Goal: Task Accomplishment & Management: Use online tool/utility

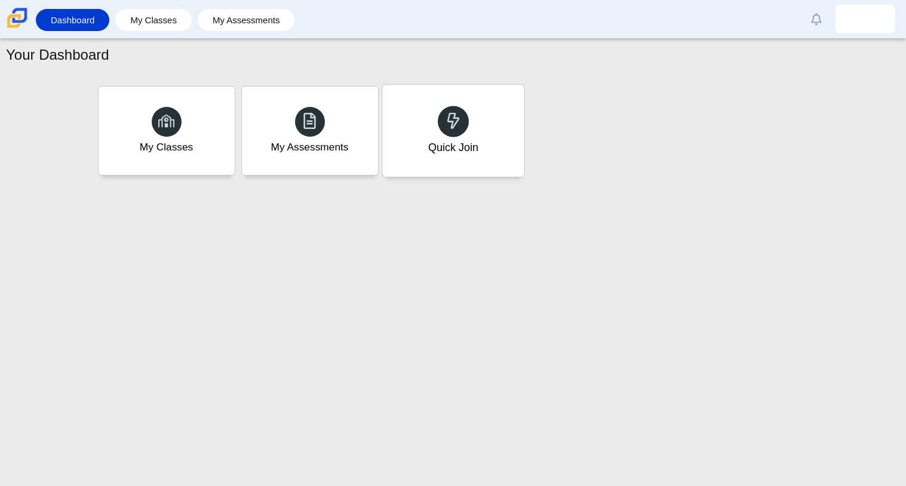
click at [440, 127] on div at bounding box center [453, 121] width 31 height 31
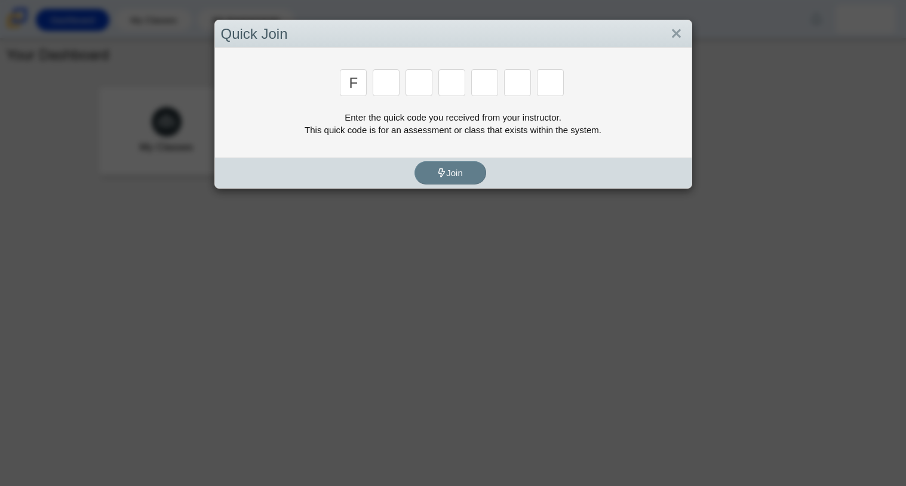
type input "f"
type input "7"
type input "m"
type input "c"
type input "h"
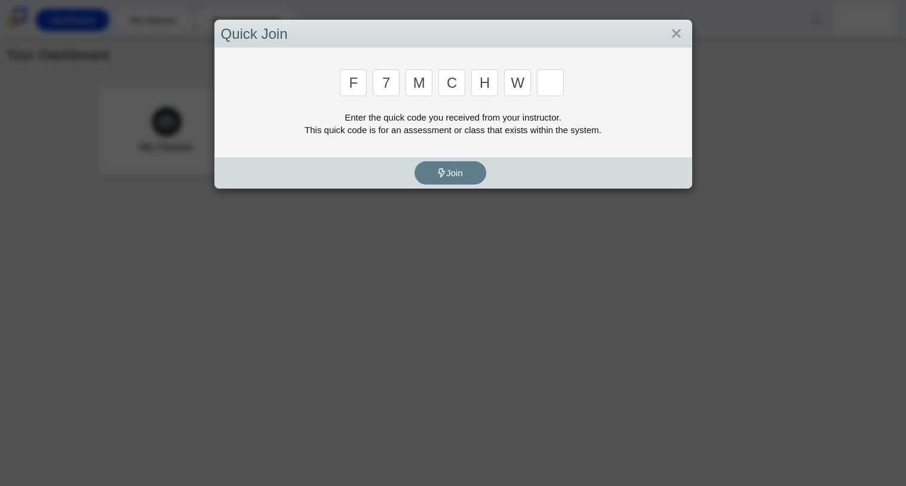
type input "w"
type input "k"
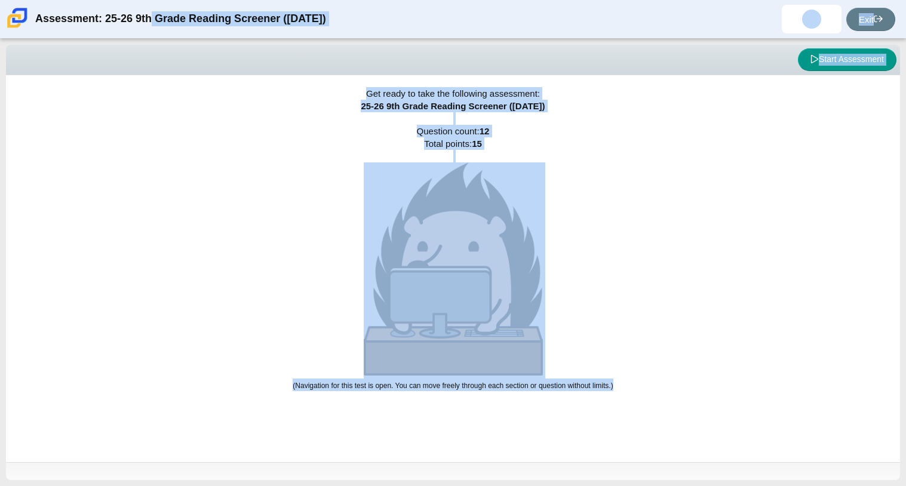
drag, startPoint x: 34, startPoint y: 19, endPoint x: 768, endPoint y: 461, distance: 857.3
click at [768, 461] on div "Assessment: 25-26 9th Grade Reading Screener ([DATE]) [PERSON_NAME] Student [EM…" at bounding box center [453, 243] width 906 height 486
copy div "Assessment: 25-26 9th Grade Reading Screener ([DATE]) [PERSON_NAME] Student [EM…"
click at [592, 338] on div "Get ready to take the following assessment: 25-26 9th Grade Reading Screener ([…" at bounding box center [453, 268] width 894 height 387
drag, startPoint x: 359, startPoint y: 88, endPoint x: 684, endPoint y: 415, distance: 461.0
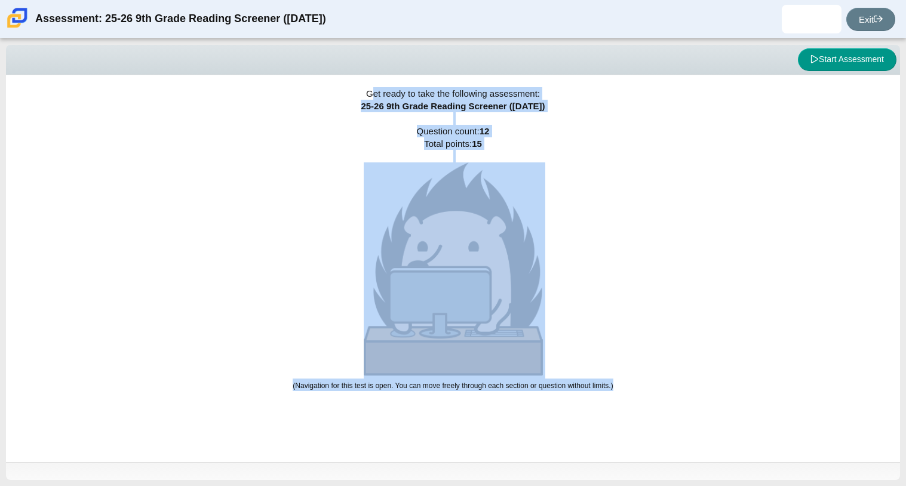
click at [684, 415] on div "Get ready to take the following assessment: 25-26 9th Grade Reading Screener ([…" at bounding box center [453, 268] width 894 height 387
click at [279, 146] on div "Get ready to take the following assessment: 25-26 9th Grade Reading Screener ([…" at bounding box center [453, 268] width 894 height 387
drag, startPoint x: 367, startPoint y: 93, endPoint x: 638, endPoint y: 394, distance: 405.0
click at [638, 394] on div "Get ready to take the following assessment: 25-26 9th Grade Reading Screener ([…" at bounding box center [453, 268] width 894 height 387
copy div "Get ready to take the following assessment: 25-26 9th Grade Reading Screener ([…"
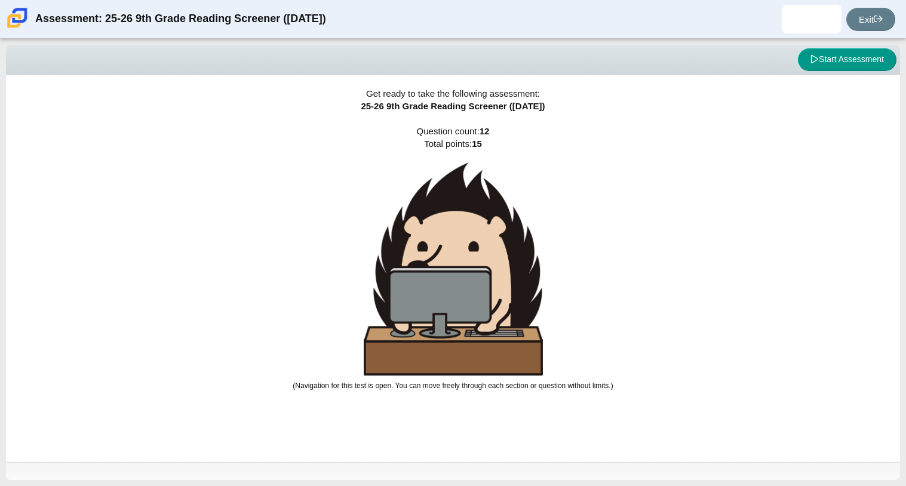
click at [251, 70] on div "Start Assessment" at bounding box center [453, 59] width 887 height 23
click at [361, 104] on span "25-26 9th Grade Reading Screener ([DATE])" at bounding box center [453, 106] width 184 height 10
click at [191, 185] on div "Get ready to take the following assessment: 25-26 9th Grade Reading Screener ([…" at bounding box center [453, 268] width 894 height 387
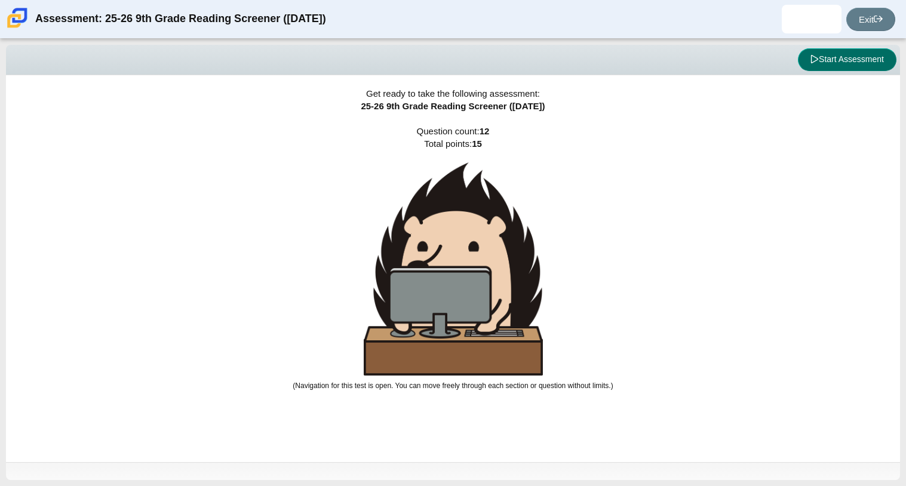
click at [878, 56] on button "Start Assessment" at bounding box center [847, 59] width 99 height 23
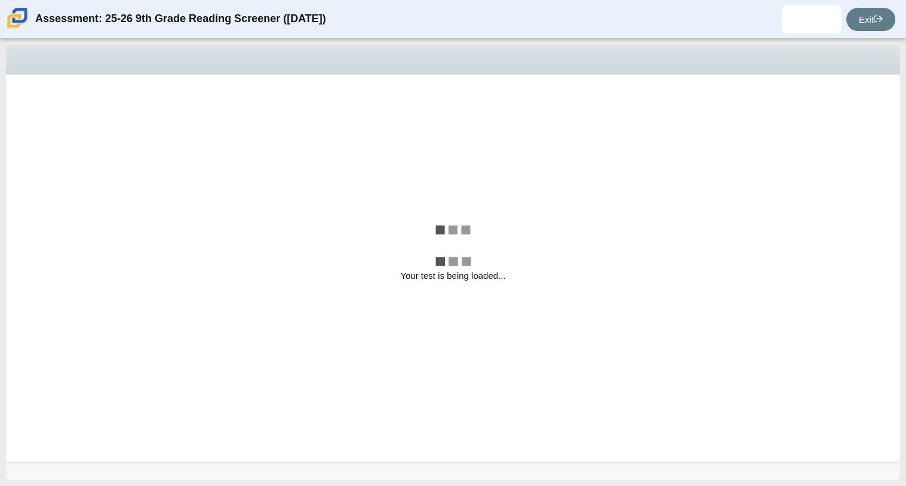
select select "ccc5b315-3c7c-471c-bf90-f22c8299c798"
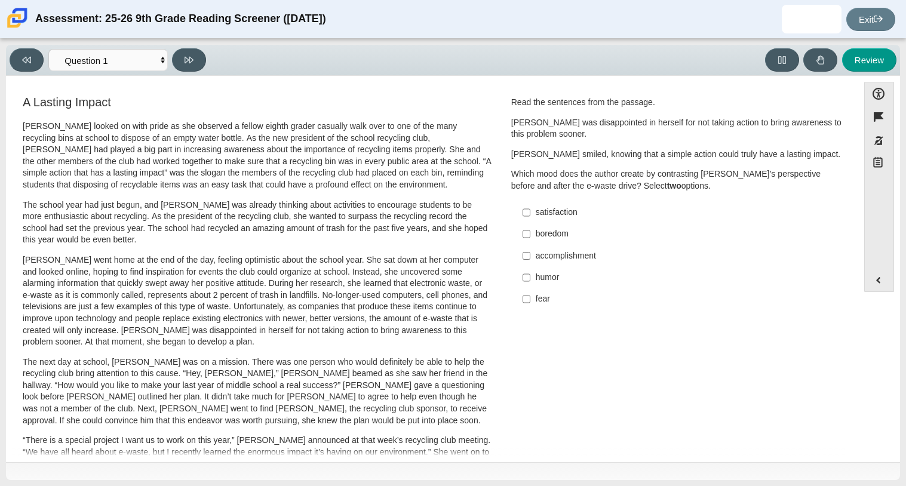
click at [633, 353] on div "A Lasting Impact [PERSON_NAME] looked on with pride as she observed a fellow ei…" at bounding box center [432, 430] width 840 height 673
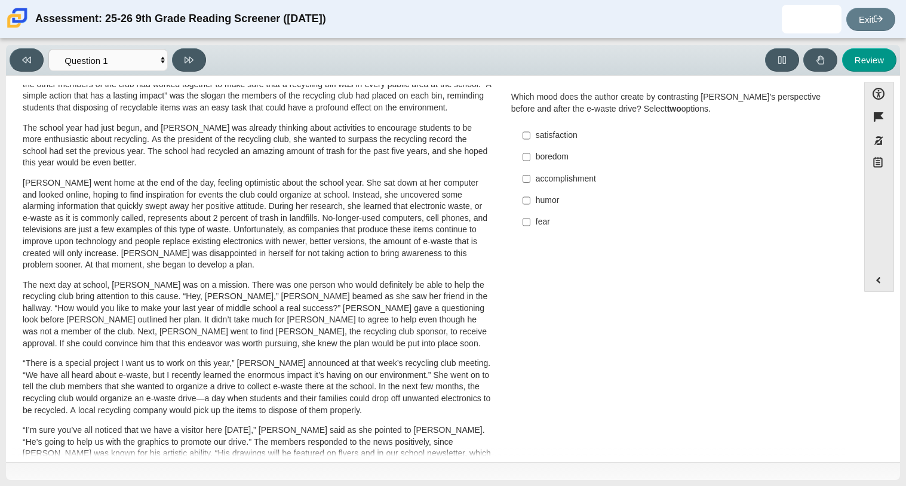
scroll to position [76, 0]
click at [145, 276] on div "[PERSON_NAME] looked on with pride as she observed a fellow eighth grader casua…" at bounding box center [257, 362] width 469 height 637
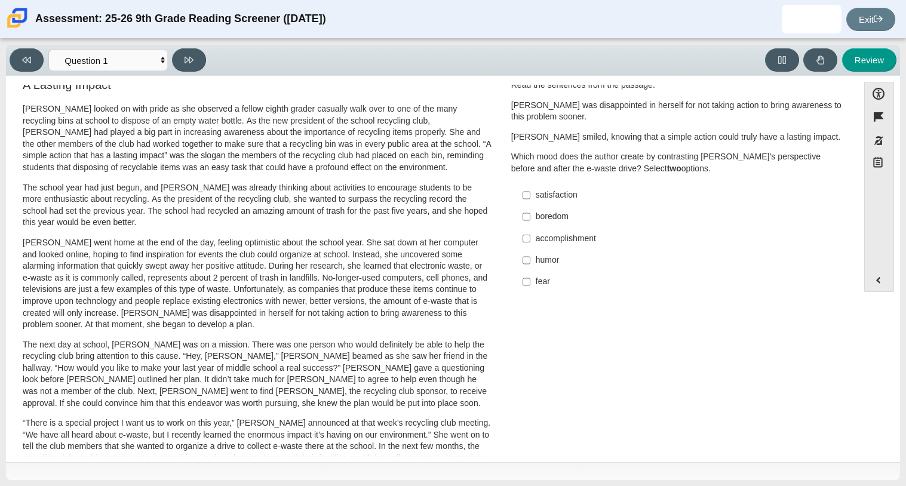
scroll to position [0, 0]
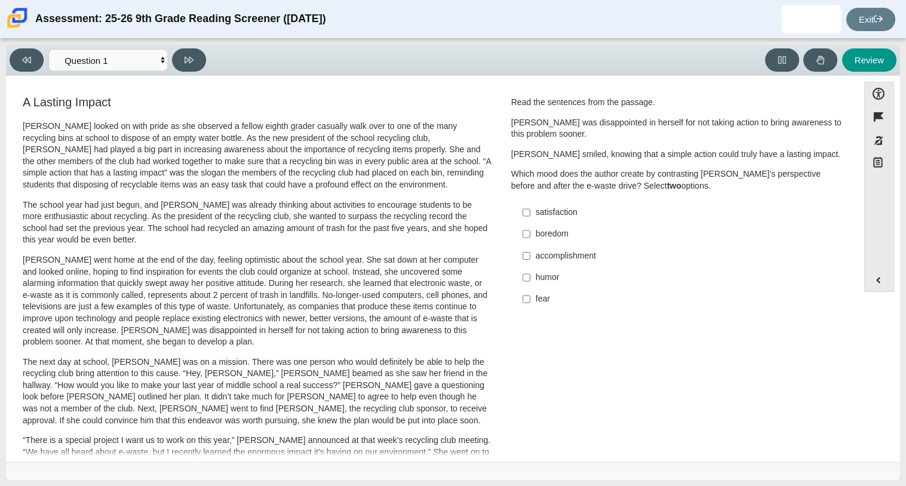
click at [539, 299] on div "fear" at bounding box center [687, 299] width 302 height 12
click at [530, 299] on input "fear fear" at bounding box center [526, 298] width 8 height 21
checkbox input "true"
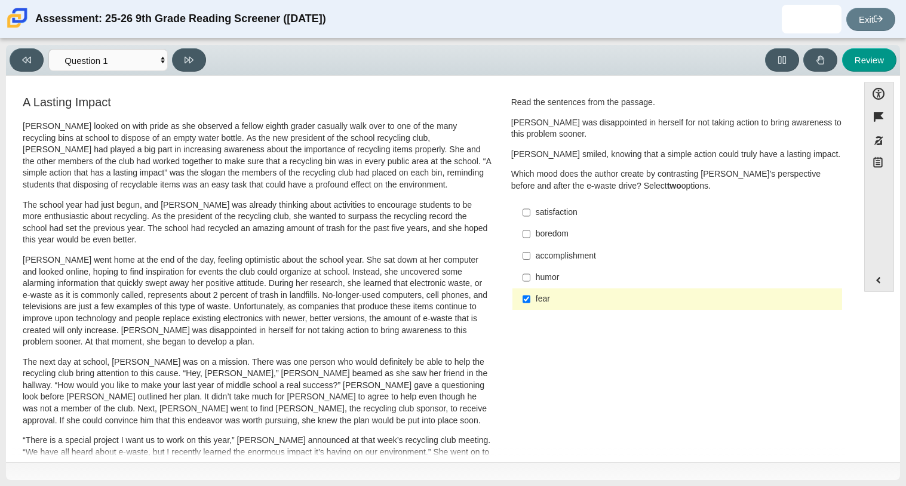
click at [547, 219] on label "satisfaction satisfaction" at bounding box center [678, 212] width 328 height 21
click at [530, 219] on input "satisfaction satisfaction" at bounding box center [526, 212] width 8 height 21
checkbox input "true"
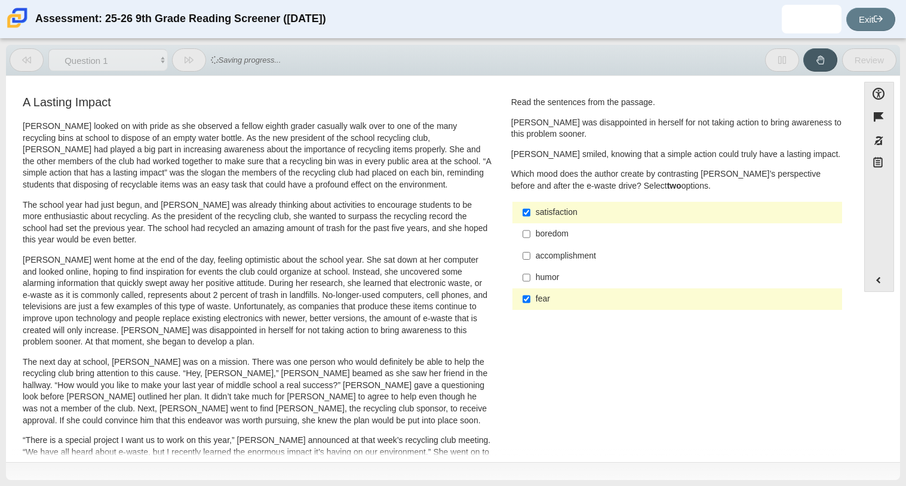
click at [542, 253] on div "accomplishment" at bounding box center [687, 256] width 302 height 12
click at [530, 253] on input "accomplishment accomplishment" at bounding box center [526, 255] width 8 height 21
checkbox input "true"
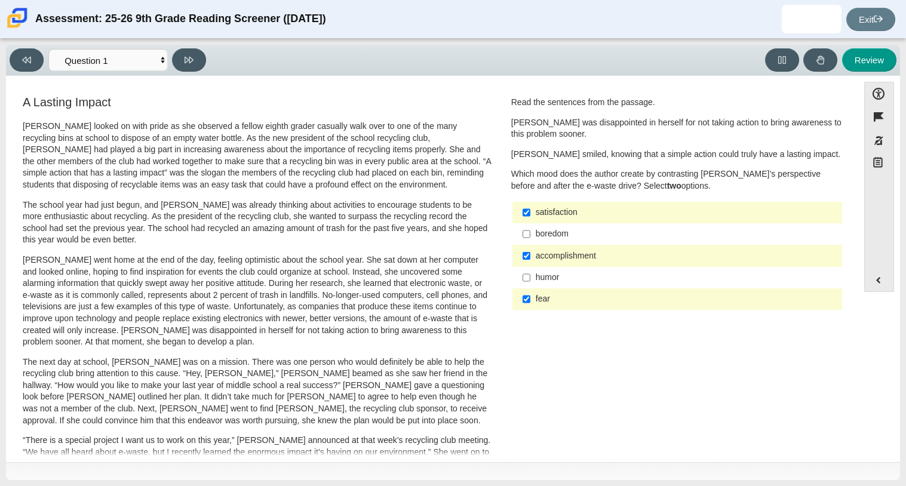
click at [562, 282] on div "humor" at bounding box center [687, 278] width 302 height 12
click at [530, 282] on input "humor humor" at bounding box center [526, 277] width 8 height 21
checkbox input "true"
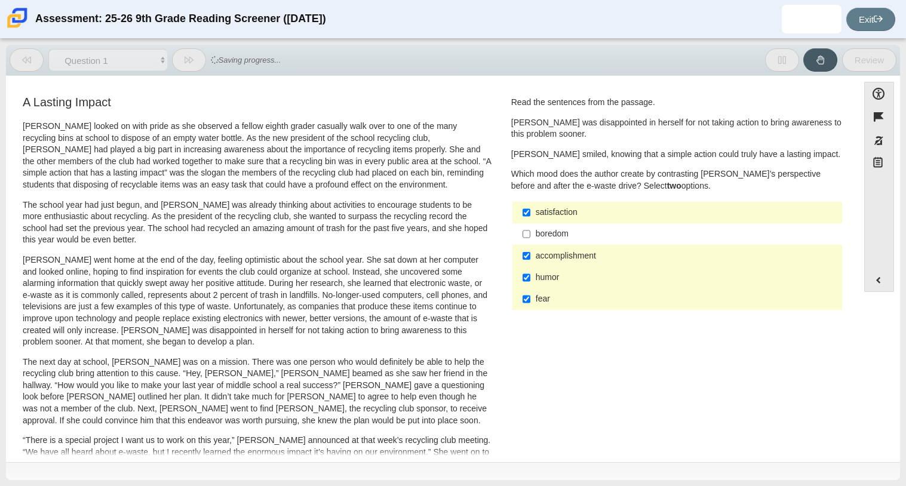
click at [558, 240] on label "boredom boredom" at bounding box center [678, 233] width 328 height 21
click at [530, 240] on input "boredom boredom" at bounding box center [526, 233] width 8 height 21
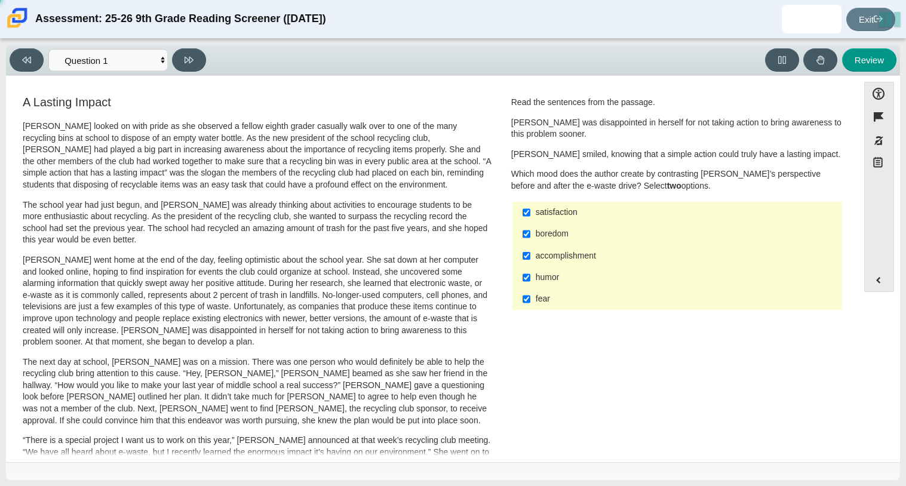
click at [558, 240] on label "boredom boredom" at bounding box center [678, 233] width 328 height 21
click at [530, 240] on input "boredom boredom" at bounding box center [526, 233] width 8 height 21
checkbox input "false"
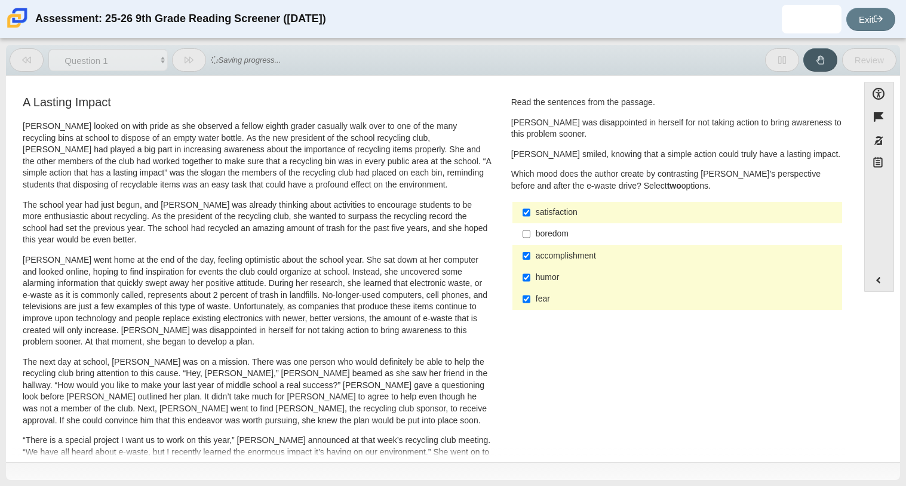
click at [553, 272] on div "humor" at bounding box center [687, 278] width 302 height 12
click at [530, 271] on input "humor humor" at bounding box center [526, 277] width 8 height 21
checkbox input "false"
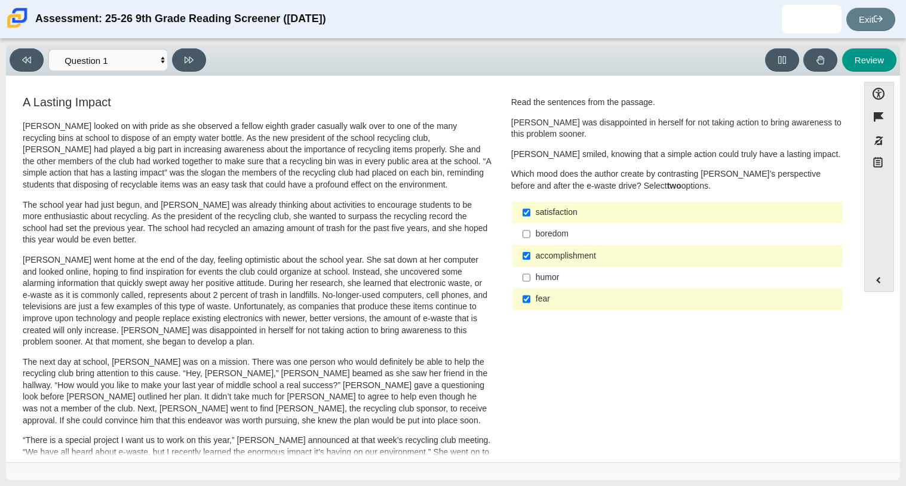
click at [540, 210] on div "satisfaction" at bounding box center [687, 213] width 302 height 12
click at [530, 210] on input "satisfaction satisfaction" at bounding box center [526, 212] width 8 height 21
checkbox input "false"
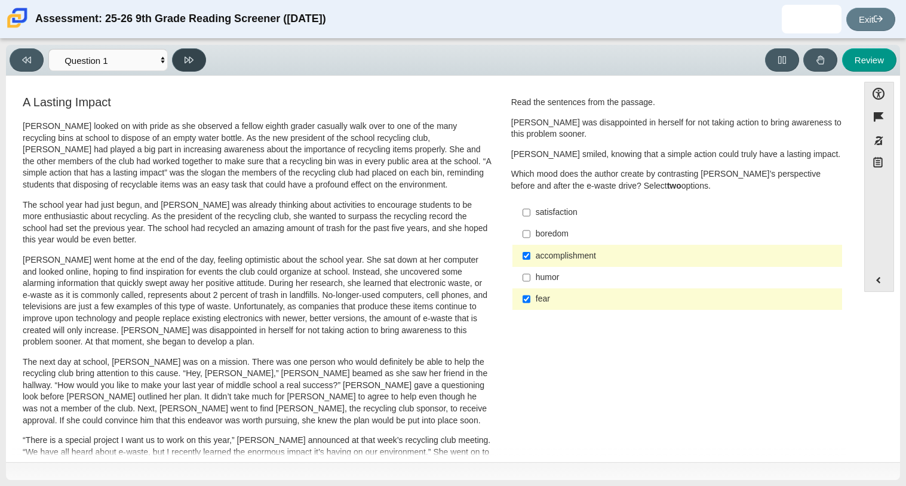
click at [188, 56] on icon at bounding box center [188, 60] width 9 height 9
select select "0ff64528-ffd7-428d-b192-babfaadd44e8"
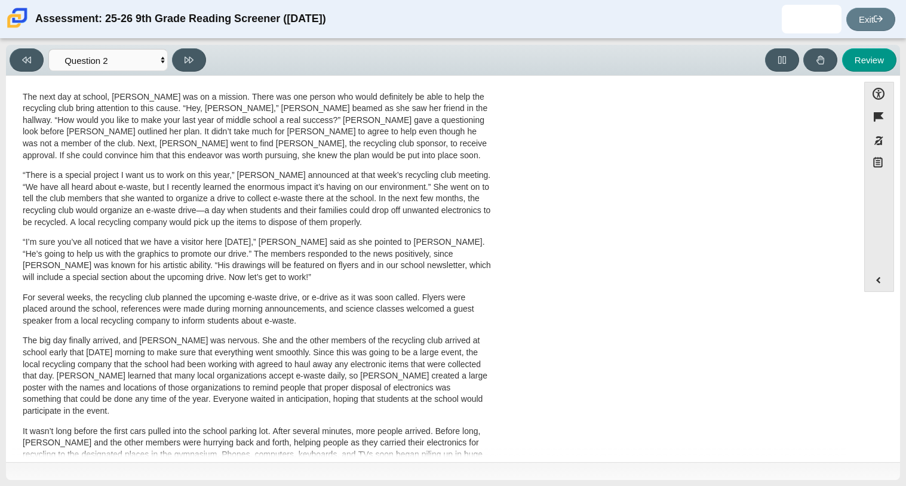
scroll to position [262, 0]
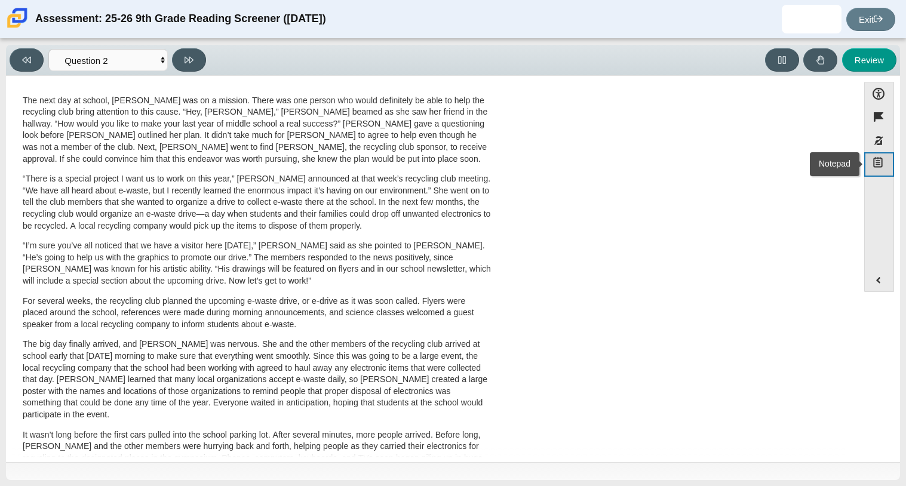
click at [875, 156] on icon "Notepad" at bounding box center [878, 162] width 12 height 12
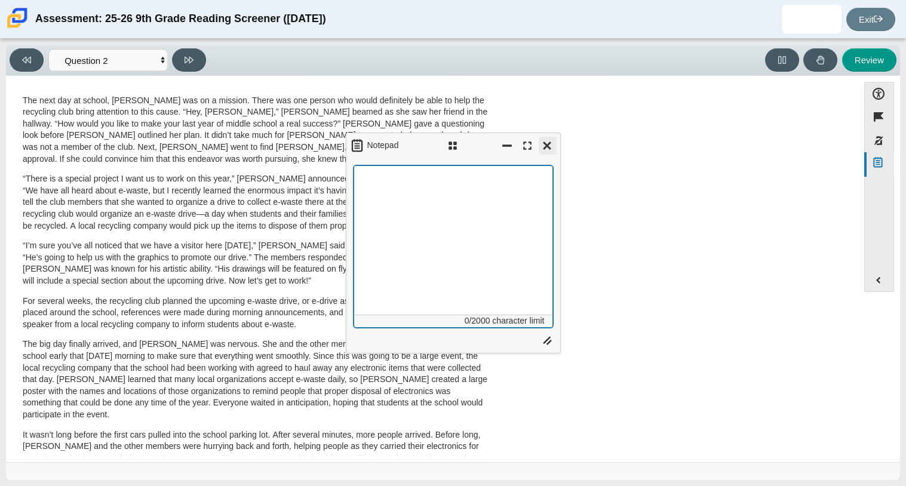
click at [539, 148] on button "Close" at bounding box center [548, 146] width 18 height 18
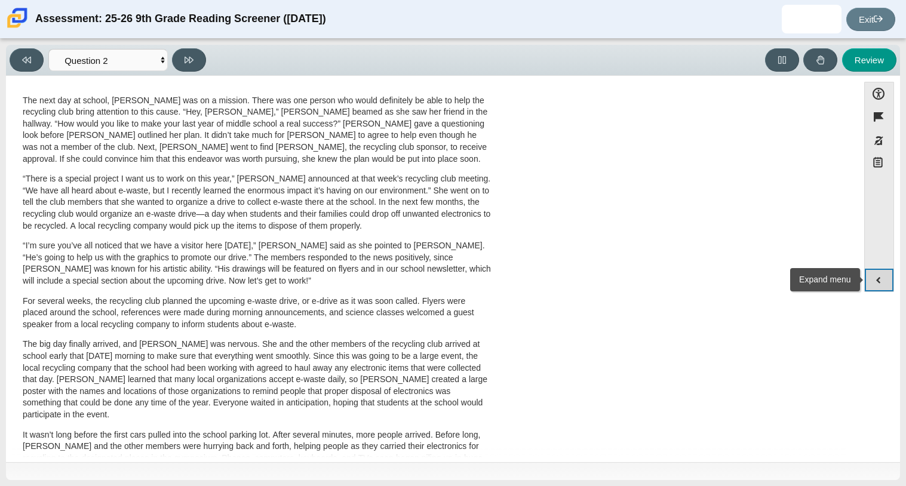
click at [885, 285] on button "Expand menu" at bounding box center [879, 280] width 29 height 23
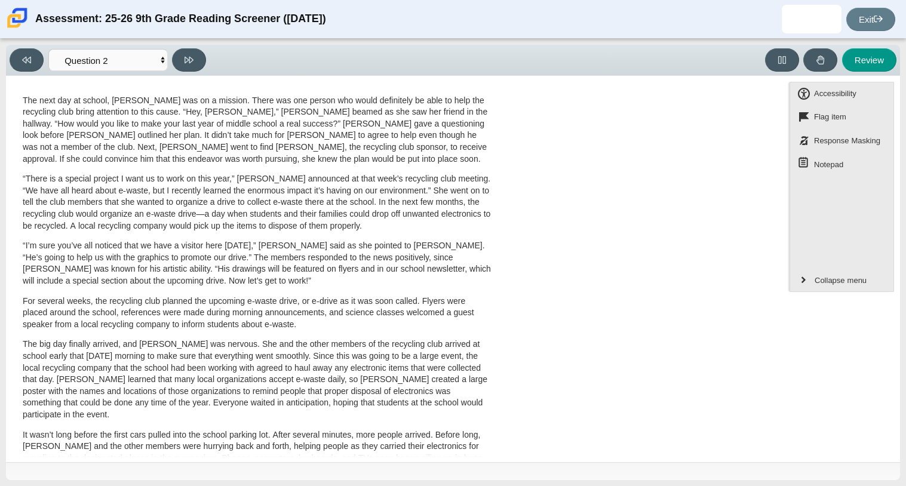
click at [685, 170] on div "A Lasting Impact [PERSON_NAME] looked on with pride as she observed a fellow ei…" at bounding box center [432, 168] width 840 height 673
click at [602, 213] on div "A Lasting Impact [PERSON_NAME] looked on with pride as she observed a fellow ei…" at bounding box center [432, 168] width 840 height 673
click at [448, 210] on p "“There is a special project I want us to work on this year,” [PERSON_NAME] anno…" at bounding box center [257, 202] width 469 height 59
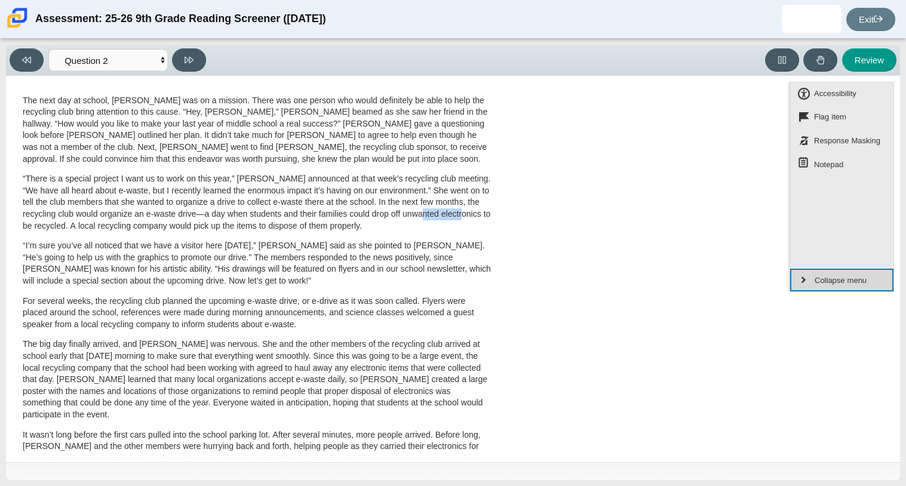
click at [806, 280] on button "Collapse menu" at bounding box center [841, 280] width 103 height 23
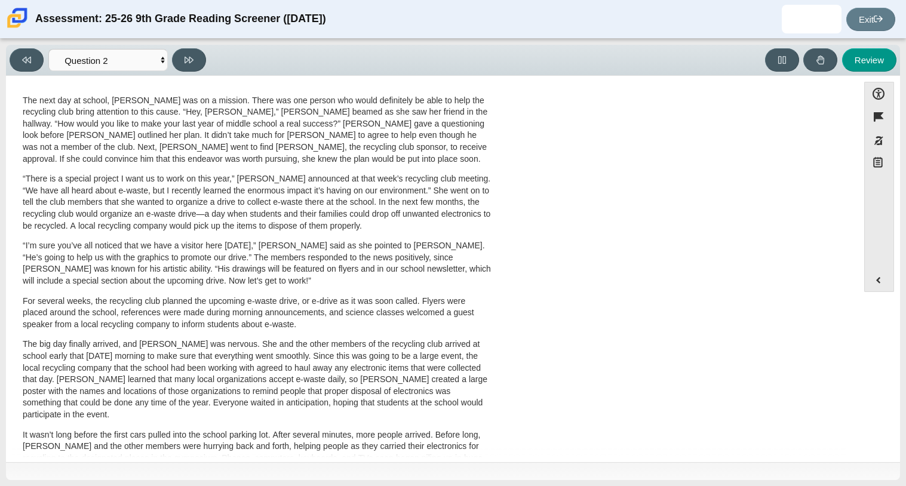
click at [273, 202] on p "“There is a special project I want us to work on this year,” [PERSON_NAME] anno…" at bounding box center [257, 202] width 469 height 59
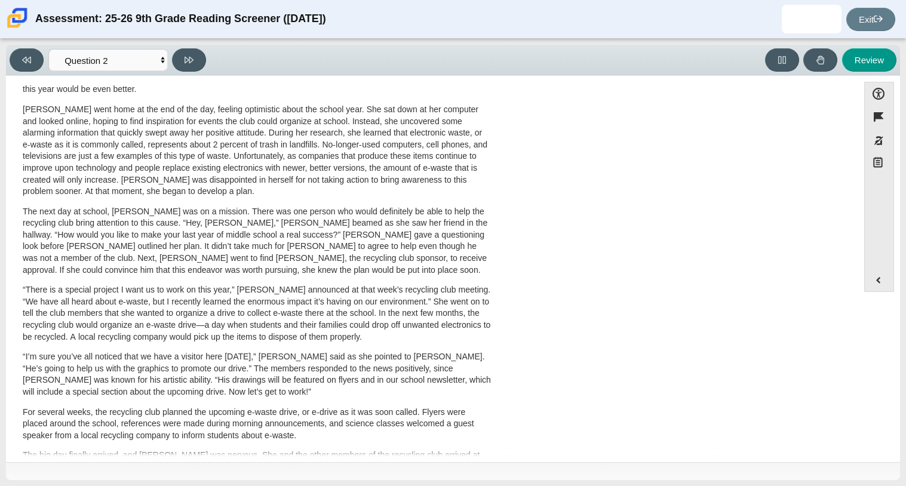
click at [388, 250] on p "The next day at school, [PERSON_NAME] was on a mission. There was one person wh…" at bounding box center [257, 241] width 469 height 70
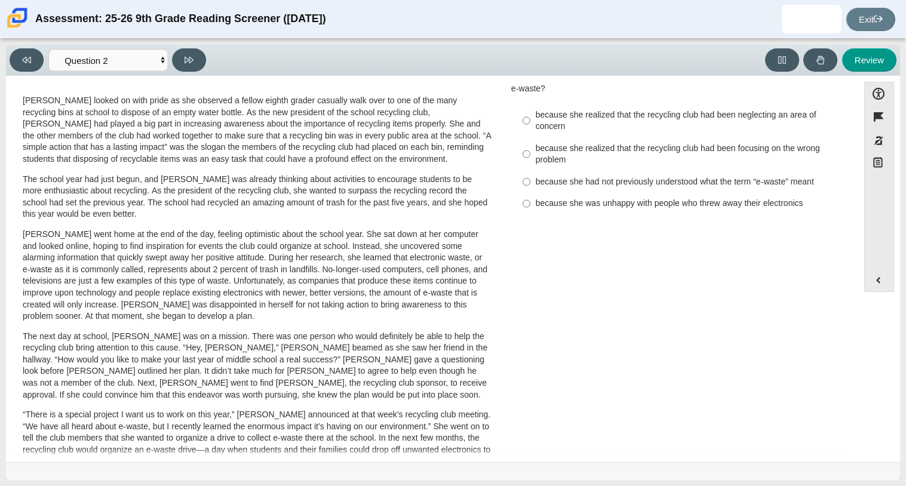
scroll to position [19, 0]
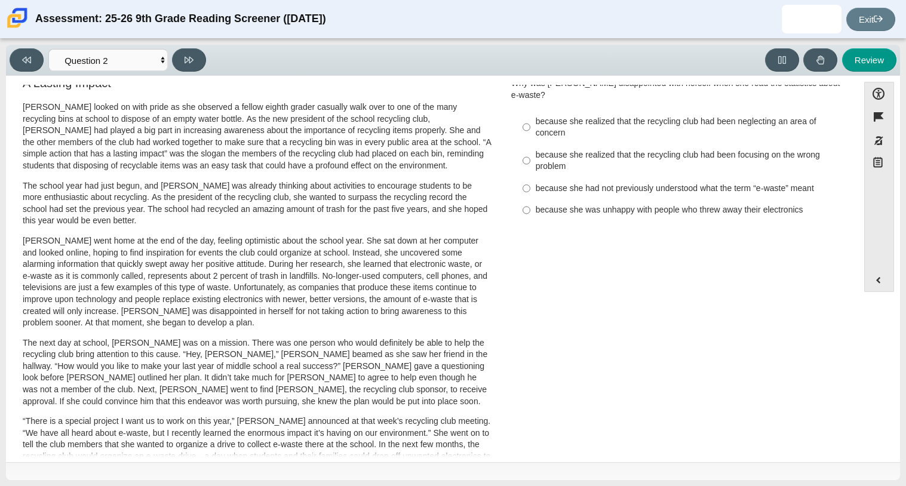
click at [14, 47] on div "Viewing Question 2 of 12 in Pacing Mode Questions Question 1 Question 2 Questio…" at bounding box center [453, 60] width 894 height 31
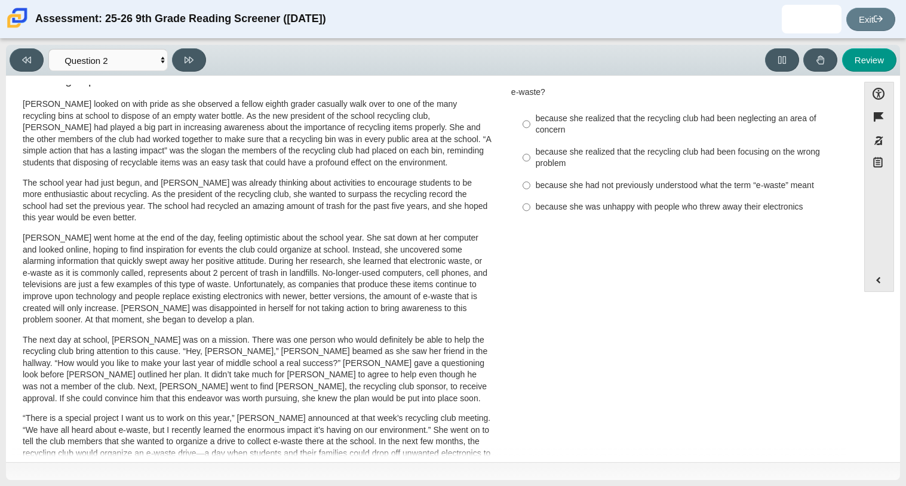
scroll to position [24, 0]
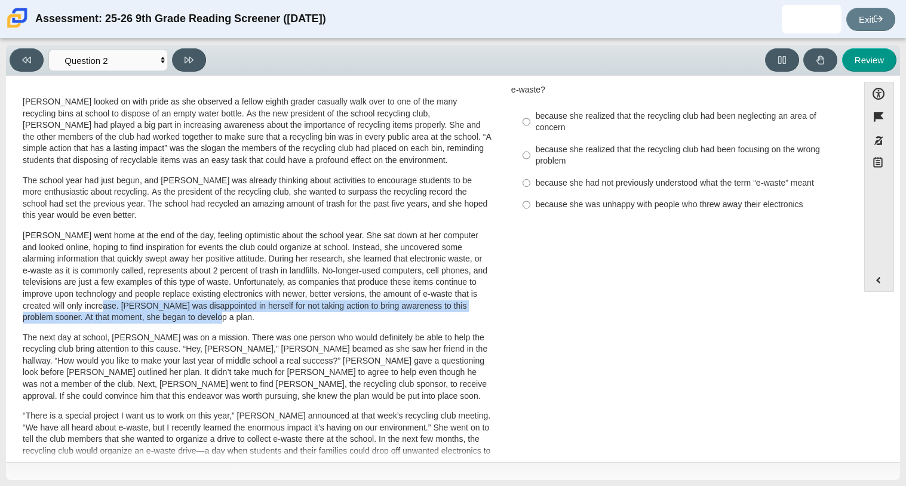
drag, startPoint x: 123, startPoint y: 306, endPoint x: 284, endPoint y: 322, distance: 161.4
click at [284, 322] on p "[PERSON_NAME] went home at the end of the day, feeling optimistic about the sch…" at bounding box center [257, 277] width 469 height 94
copy p "[PERSON_NAME] was disappointed in herself for not taking action to bring awaren…"
click at [878, 152] on button "Notepad" at bounding box center [879, 164] width 30 height 24
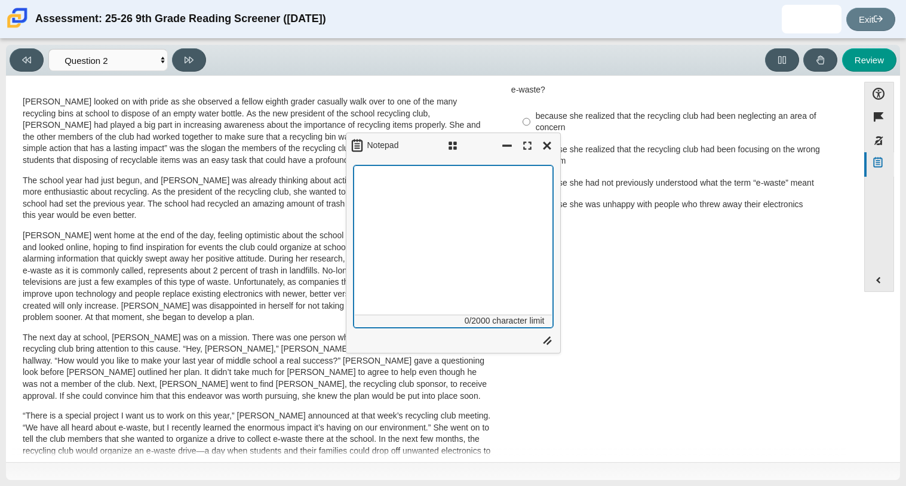
paste textarea "[PERSON_NAME] was disappointed in herself for not taking action to bring awaren…"
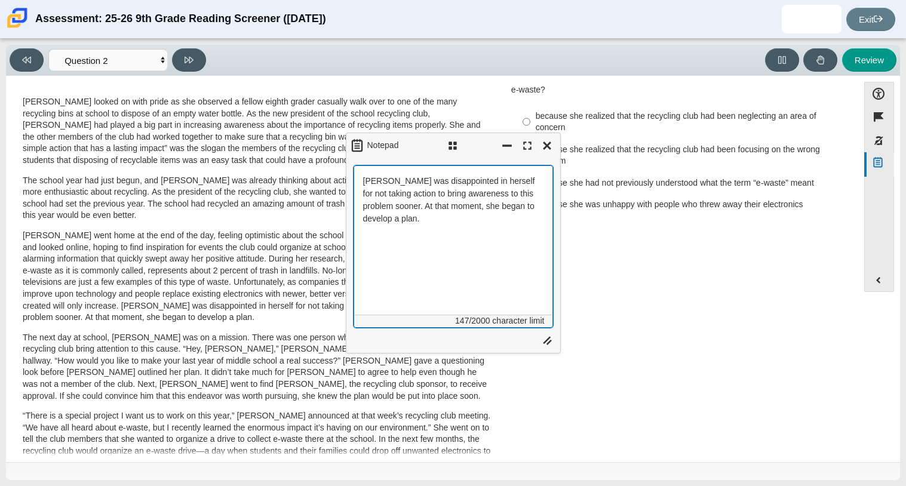
type textarea "[PERSON_NAME] was disappointed in herself for not taking action to bring awaren…"
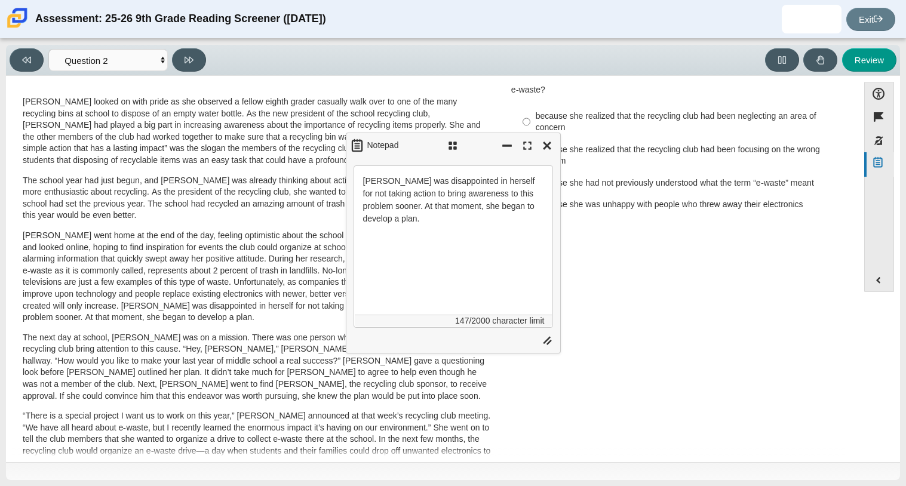
click at [598, 271] on div "A Lasting Impact [PERSON_NAME] looked on with pride as she observed a fellow ei…" at bounding box center [432, 405] width 840 height 673
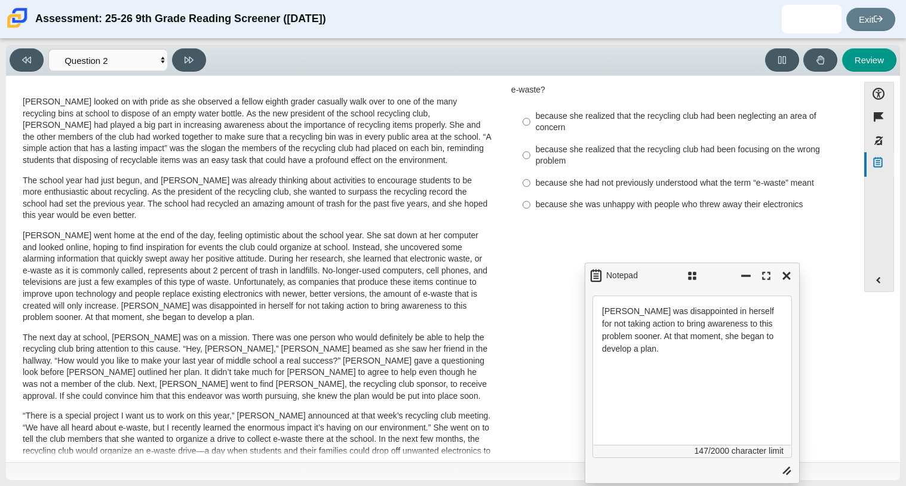
click at [677, 275] on div "Notepad" at bounding box center [692, 276] width 215 height 26
click at [543, 147] on div "because she realized that the recycling club had been focusing on the wrong pro…" at bounding box center [687, 155] width 302 height 23
click at [530, 147] on input "because she realized that the recycling club had been focusing on the wrong pro…" at bounding box center [526, 155] width 8 height 33
radio input "true"
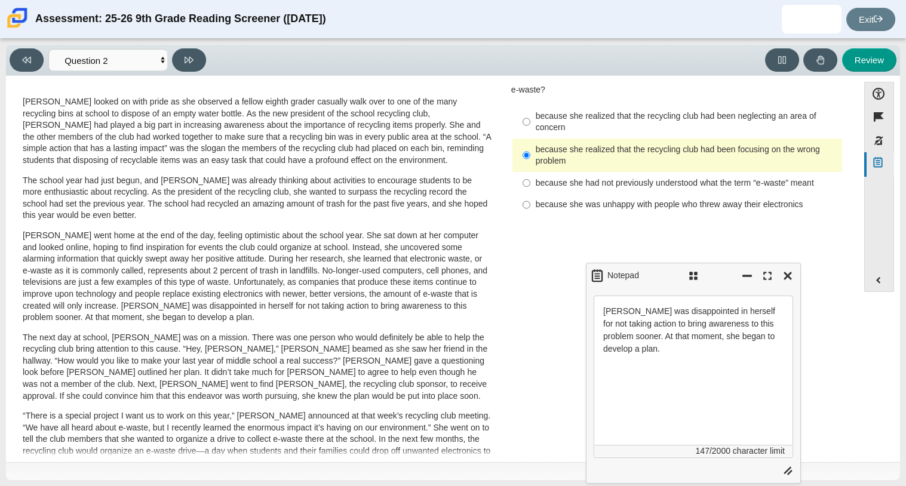
click at [610, 110] on div "because she realized that the recycling club had been neglecting an area of con…" at bounding box center [687, 121] width 302 height 23
click at [530, 107] on input "because she realized that the recycling club had been neglecting an area of con…" at bounding box center [526, 121] width 8 height 33
radio input "true"
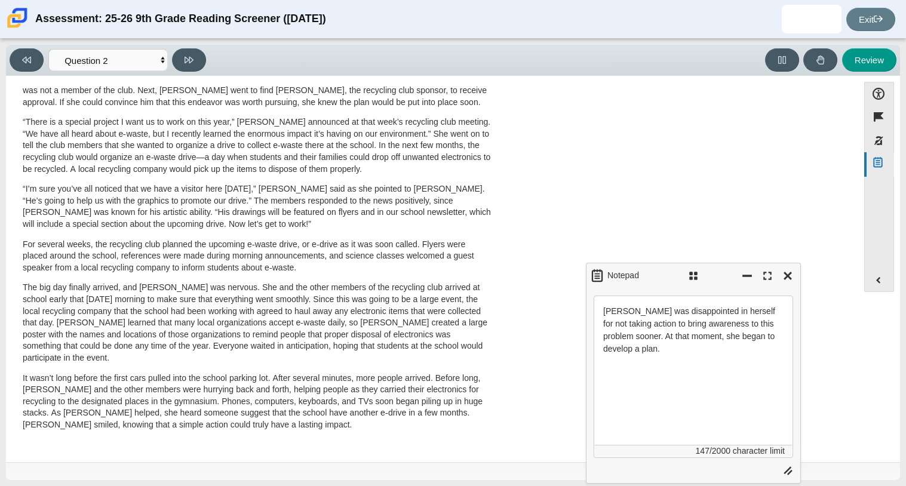
scroll to position [0, 0]
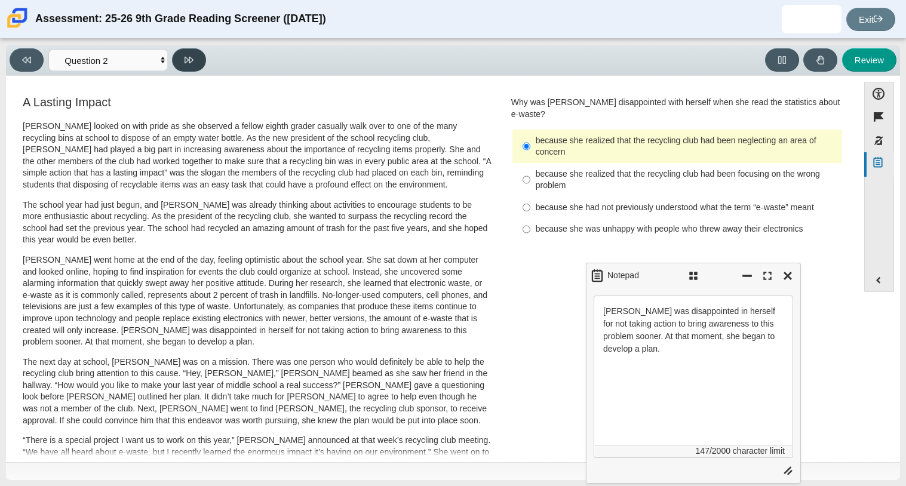
click at [187, 59] on icon at bounding box center [188, 60] width 9 height 9
select select "7ce3d843-6974-4858-901c-1ff39630e843"
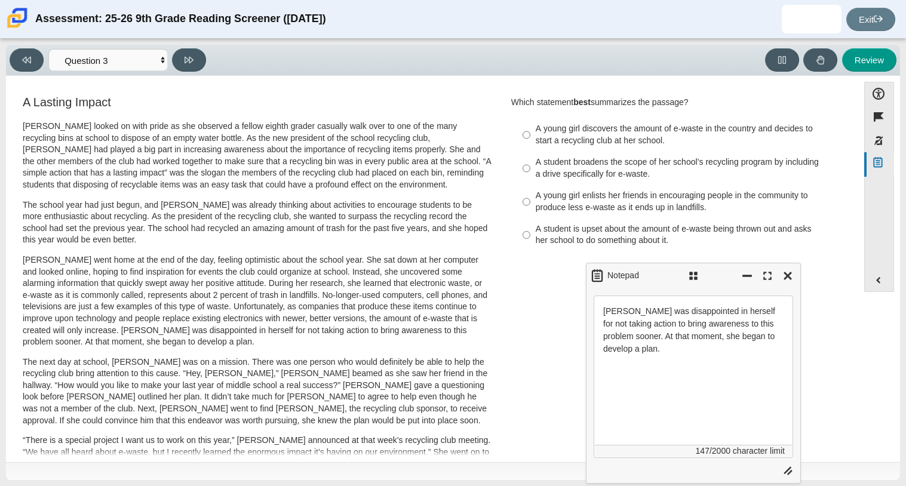
click at [597, 140] on div "A young girl discovers the amount of e-waste in the country and decides to star…" at bounding box center [687, 134] width 302 height 23
click at [530, 140] on input "A young girl discovers the amount of e-waste in the country and decides to star…" at bounding box center [526, 134] width 8 height 33
radio input "true"
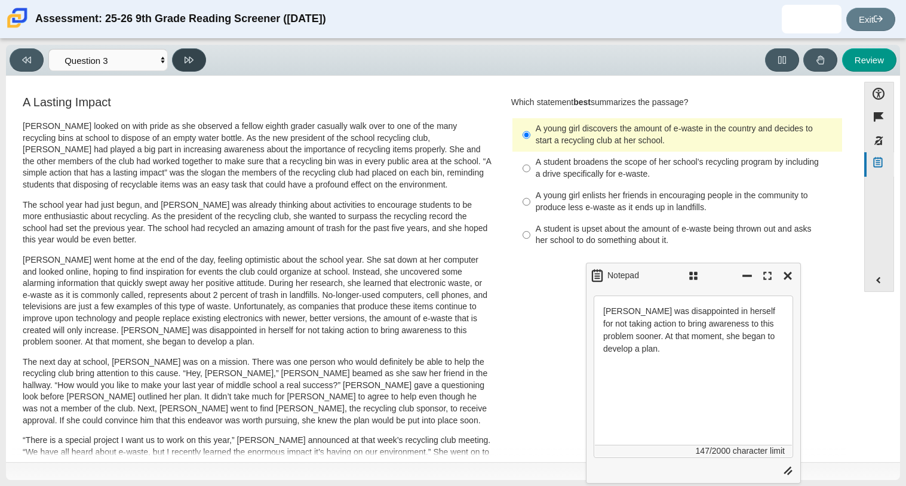
click at [190, 60] on icon at bounding box center [188, 60] width 9 height 9
select select "ca9ea0f1-49c5-4bd1-83b0-472c18652b42"
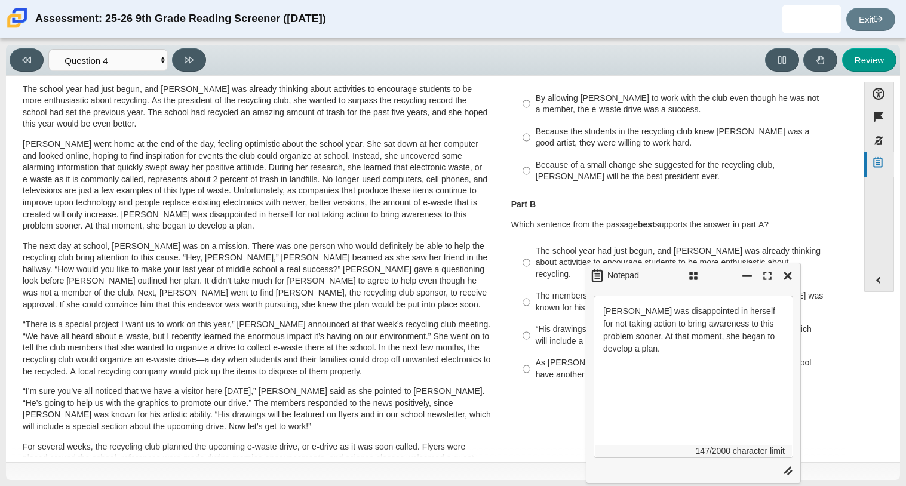
scroll to position [115, 0]
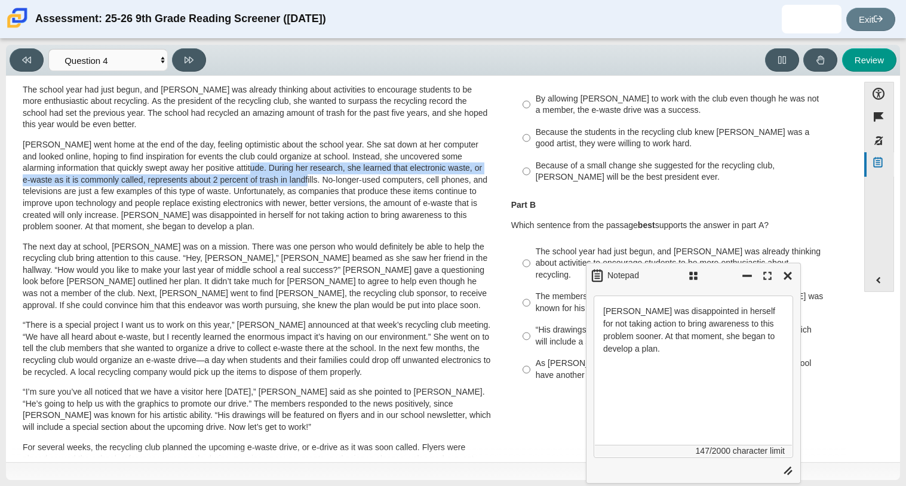
drag, startPoint x: 238, startPoint y: 165, endPoint x: 291, endPoint y: 179, distance: 55.5
click at [291, 179] on p "[PERSON_NAME] went home at the end of the day, feeling optimistic about the sch…" at bounding box center [257, 186] width 469 height 94
copy p "During her research, she learned that electronic waste, or e-waste as it is com…"
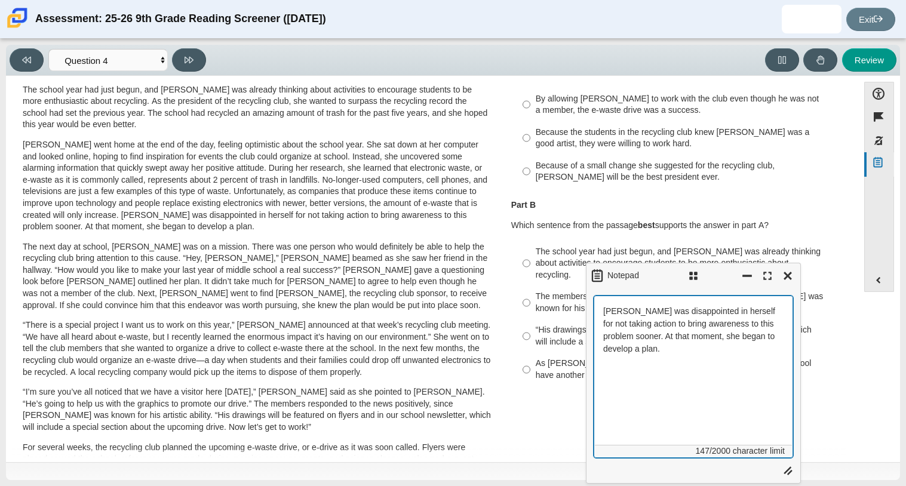
click at [663, 354] on textarea "[PERSON_NAME] was disappointed in herself for not taking action to bring awaren…" at bounding box center [692, 377] width 199 height 162
click at [694, 366] on textarea "[PERSON_NAME] was disappointed in herself for not taking action to bring awaren…" at bounding box center [692, 377] width 199 height 162
paste textarea "During her research, she learned that electronic waste, or e-waste as it is com…"
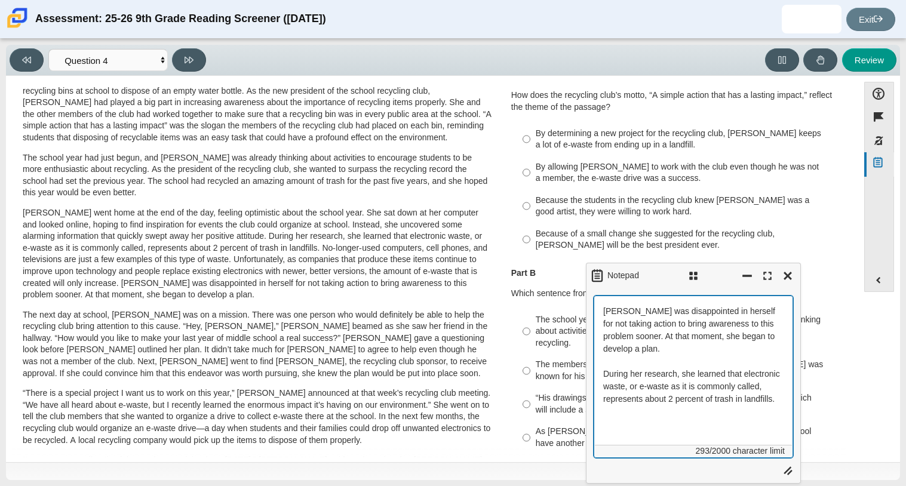
scroll to position [49, 0]
type textarea "[PERSON_NAME] was disappointed in herself for not taking action to bring awaren…"
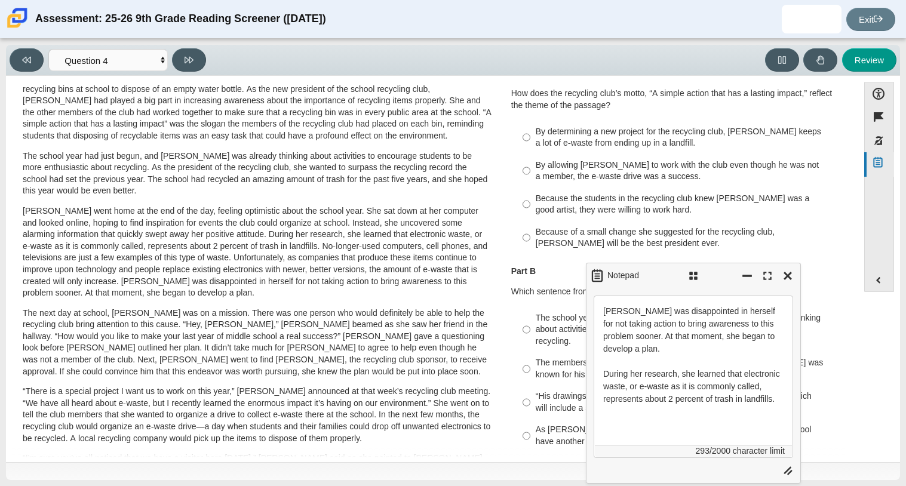
click at [589, 151] on label "By determining a new project for the recycling club, [PERSON_NAME] keeps a lot …" at bounding box center [678, 137] width 328 height 33
click at [530, 151] on input "By determining a new project for the recycling club, [PERSON_NAME] keeps a lot …" at bounding box center [526, 137] width 8 height 33
radio input "true"
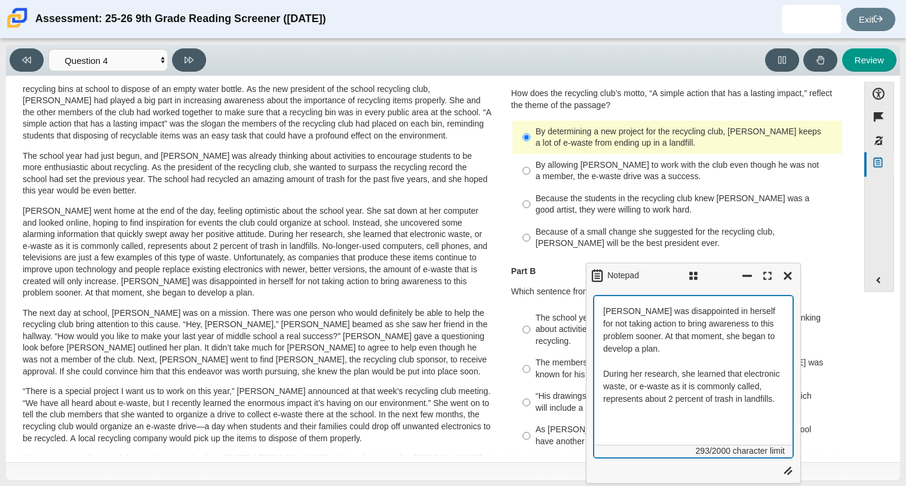
drag, startPoint x: 678, startPoint y: 297, endPoint x: 534, endPoint y: 223, distance: 161.6
click at [534, 223] on div "Feature A Lasting Impact [PERSON_NAME] looked on with pride as she observed a f…" at bounding box center [432, 270] width 840 height 376
click at [632, 421] on textarea "[PERSON_NAME] was disappointed in herself for not taking action to bring awaren…" at bounding box center [692, 377] width 199 height 162
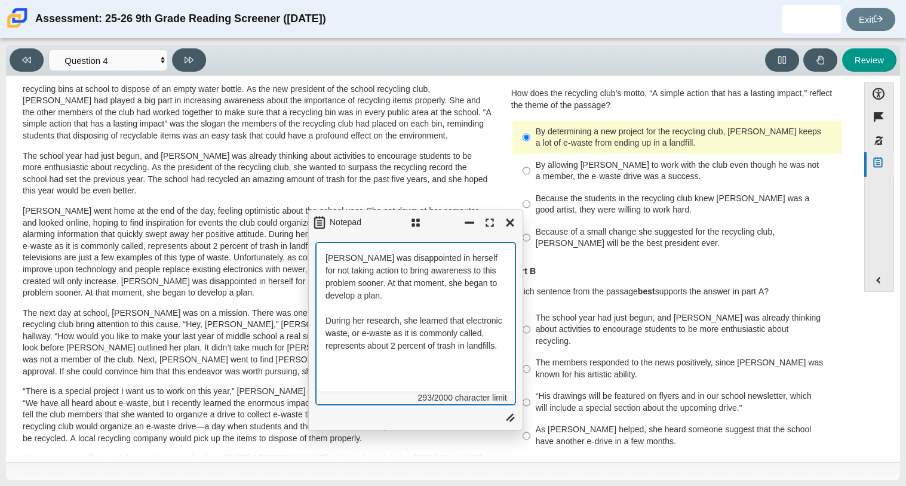
click at [384, 222] on div "Notepad" at bounding box center [415, 223] width 215 height 26
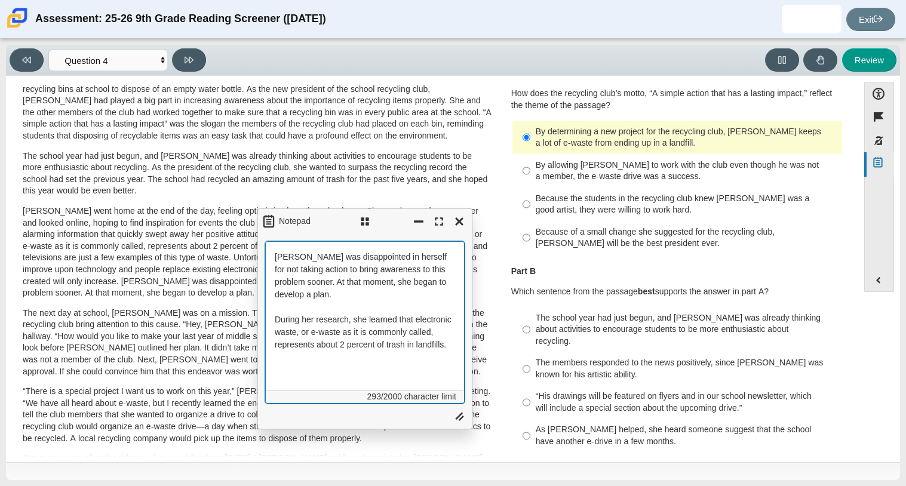
click at [326, 208] on div "Notepad" at bounding box center [364, 221] width 215 height 26
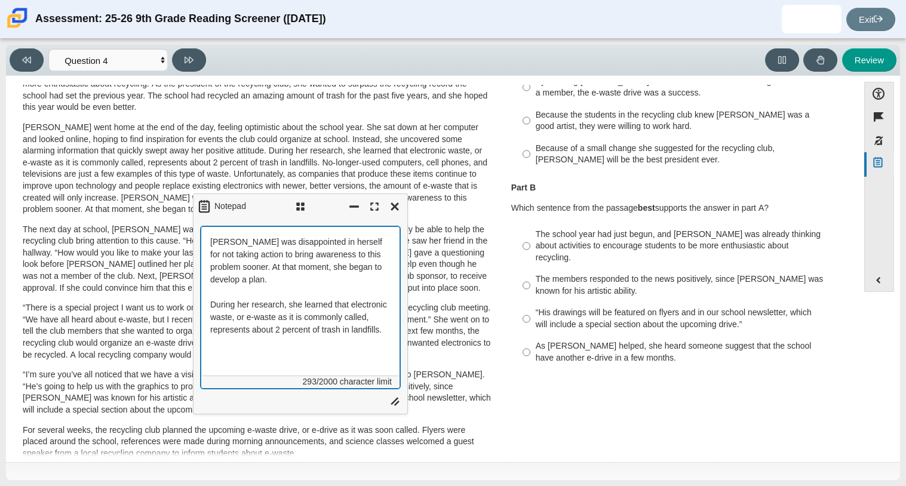
scroll to position [134, 0]
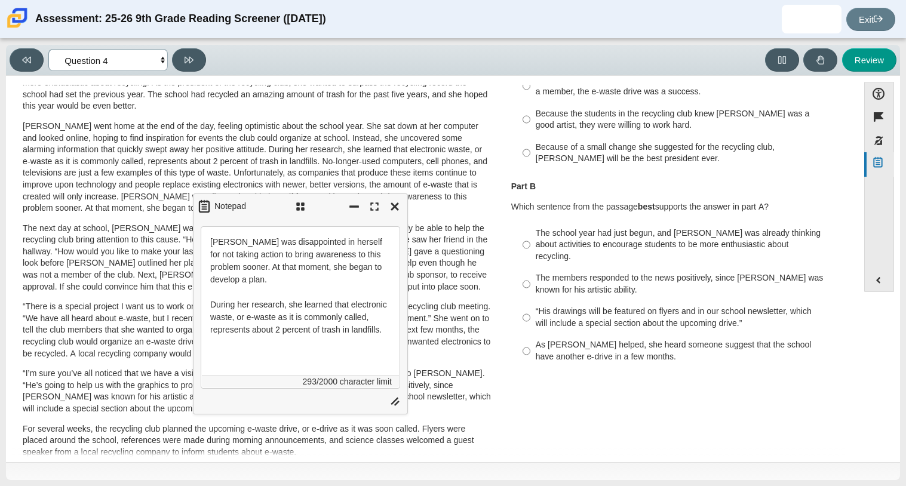
click at [153, 55] on select "Questions Question 1 Question 2 Question 3 Question 4 Question 5 Question 6 Que…" at bounding box center [107, 60] width 119 height 22
click at [161, 57] on select "Questions Question 1 Question 2 Question 3 Question 4 Question 5 Question 6 Que…" at bounding box center [107, 60] width 119 height 22
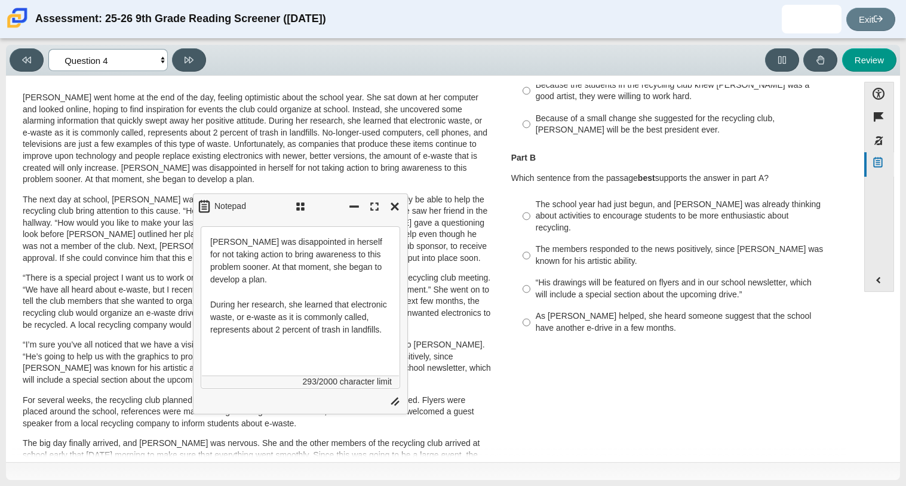
scroll to position [163, 0]
click at [574, 248] on div "The members responded to the news positively, since [PERSON_NAME] was known for…" at bounding box center [687, 254] width 302 height 23
click at [530, 248] on input "The members responded to the news positively, since [PERSON_NAME] was known for…" at bounding box center [526, 254] width 8 height 33
radio input "true"
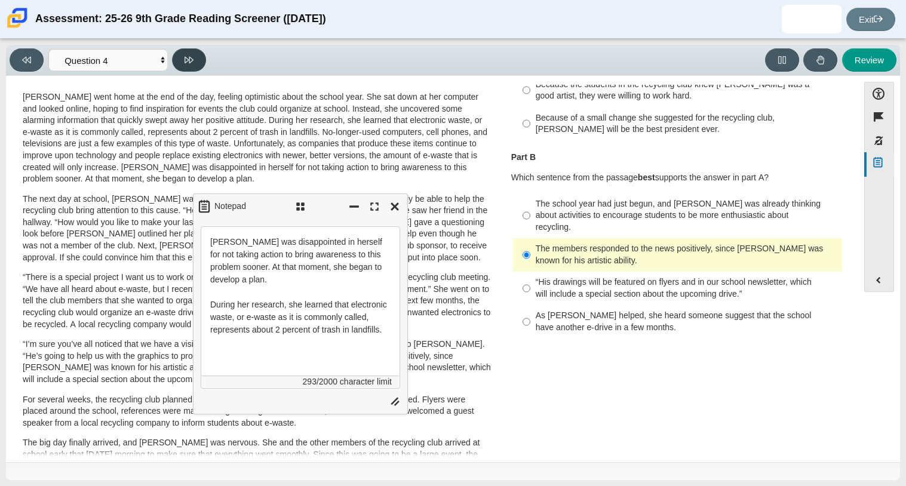
click at [193, 53] on button at bounding box center [189, 59] width 34 height 23
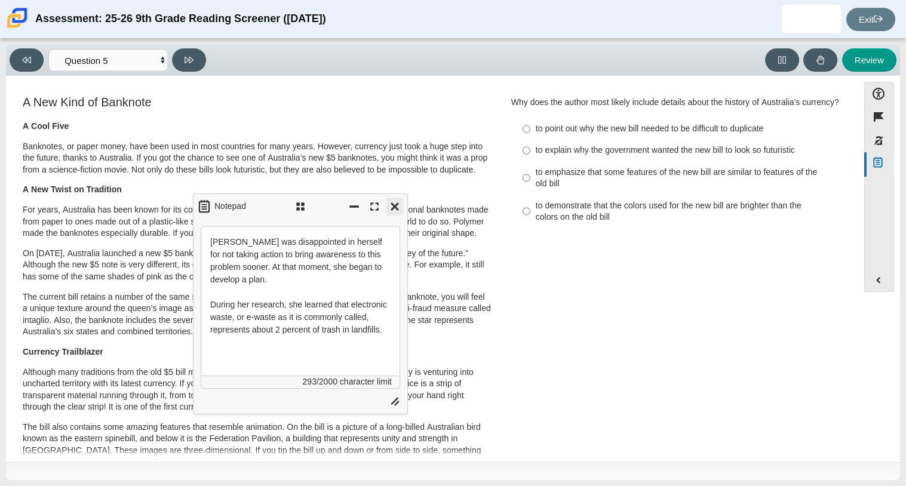
click at [396, 207] on button "Close" at bounding box center [395, 207] width 18 height 18
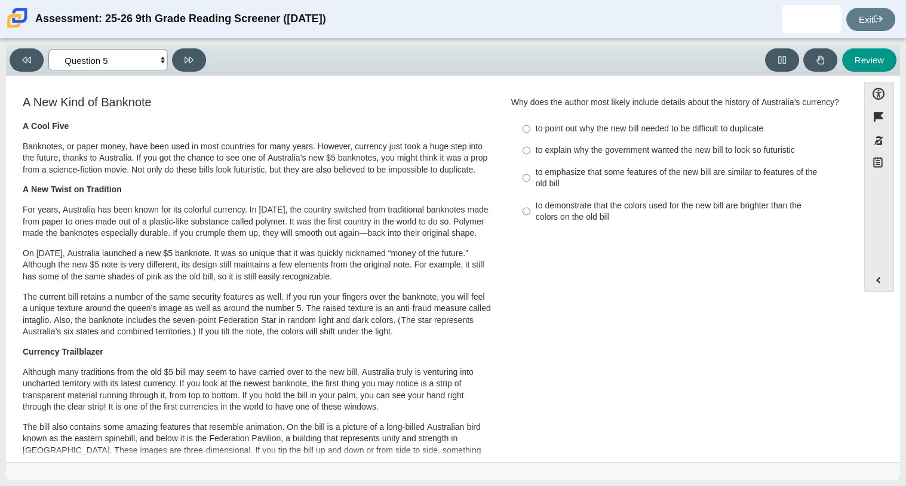
click at [89, 62] on select "Questions Question 1 Question 2 Question 3 Question 4 Question 5 Question 6 Que…" at bounding box center [107, 60] width 119 height 22
click at [48, 49] on select "Questions Question 1 Question 2 Question 3 Question 4 Question 5 Question 6 Que…" at bounding box center [107, 60] width 119 height 22
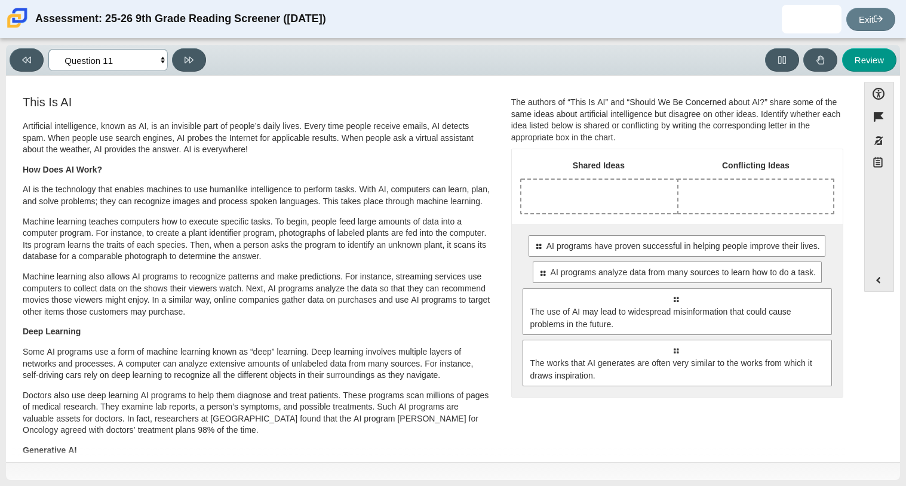
click at [124, 66] on select "Questions Question 1 Question 2 Question 3 Question 4 Question 5 Question 6 Que…" at bounding box center [107, 60] width 119 height 22
click at [144, 56] on select "Questions Question 1 Question 2 Question 3 Question 4 Question 5 Question 6 Que…" at bounding box center [107, 60] width 119 height 22
select select "e41f1a79-e29f-4095-8030-a53364015bed"
click at [48, 49] on select "Questions Question 1 Question 2 Question 3 Question 4 Question 5 Question 6 Que…" at bounding box center [107, 60] width 119 height 22
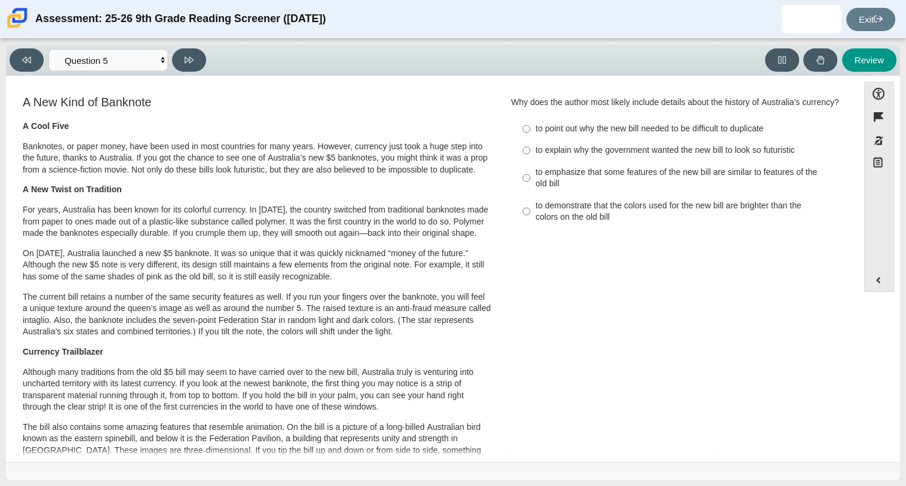
click at [598, 223] on div "to demonstrate that the colors used for the new bill are brighter than the colo…" at bounding box center [687, 211] width 302 height 23
click at [530, 228] on input "to demonstrate that the colors used for the new bill are brighter than the colo…" at bounding box center [526, 211] width 8 height 33
radio input "true"
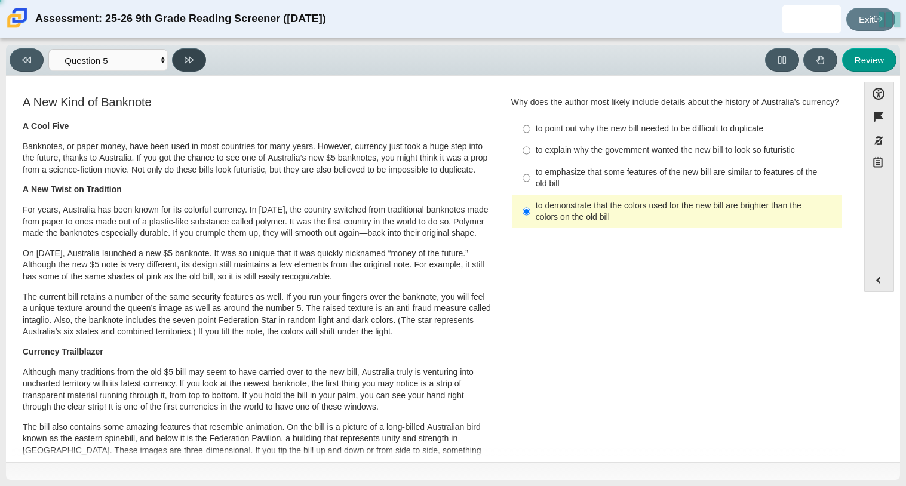
click at [181, 62] on button at bounding box center [189, 59] width 34 height 23
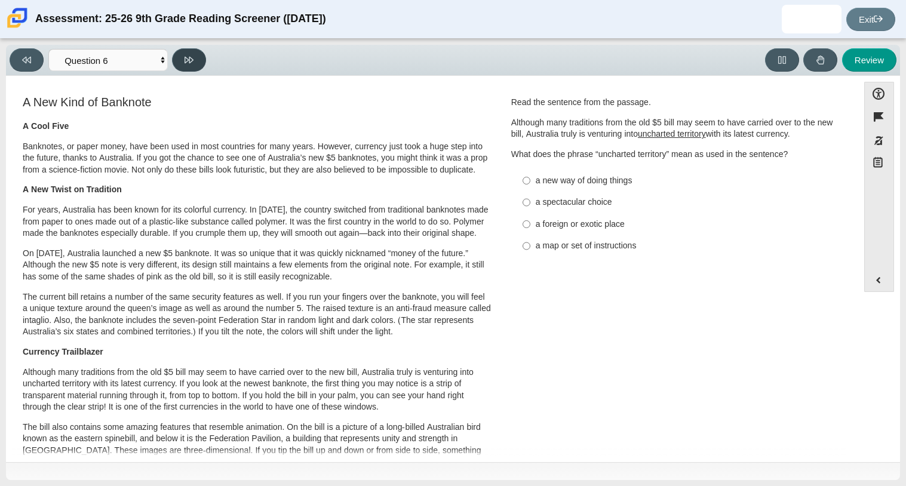
click at [181, 62] on button at bounding box center [189, 59] width 34 height 23
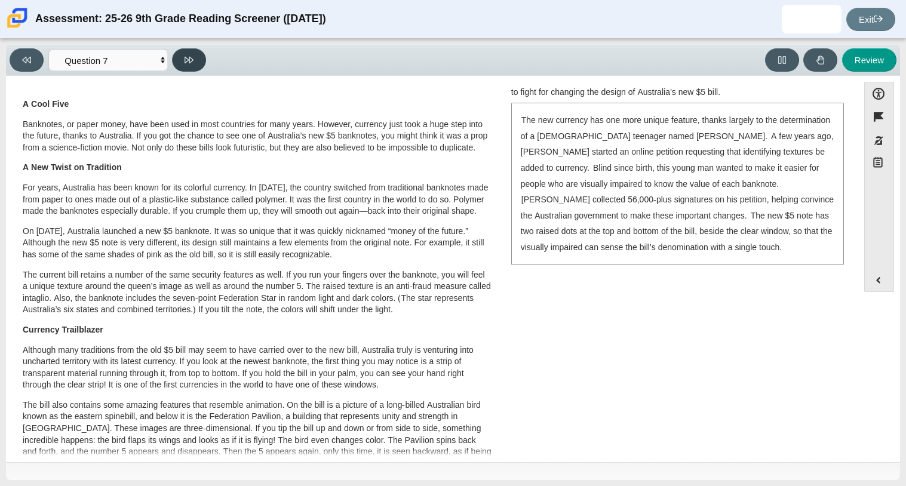
scroll to position [23, 0]
click at [181, 62] on button at bounding box center [189, 59] width 34 height 23
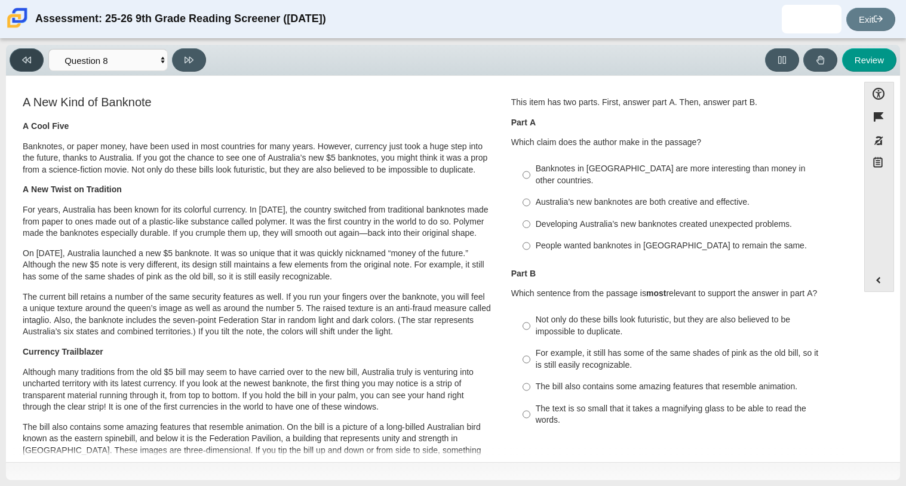
click at [36, 65] on button at bounding box center [27, 59] width 34 height 23
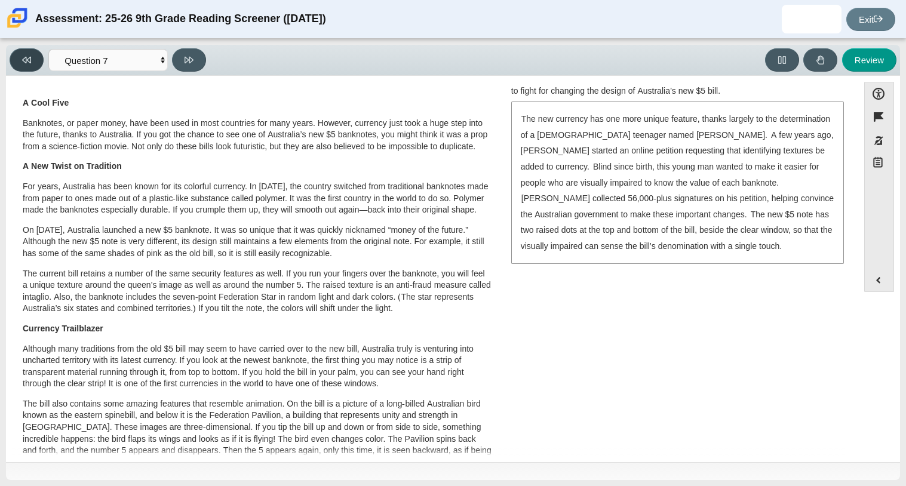
click at [36, 65] on button at bounding box center [27, 59] width 34 height 23
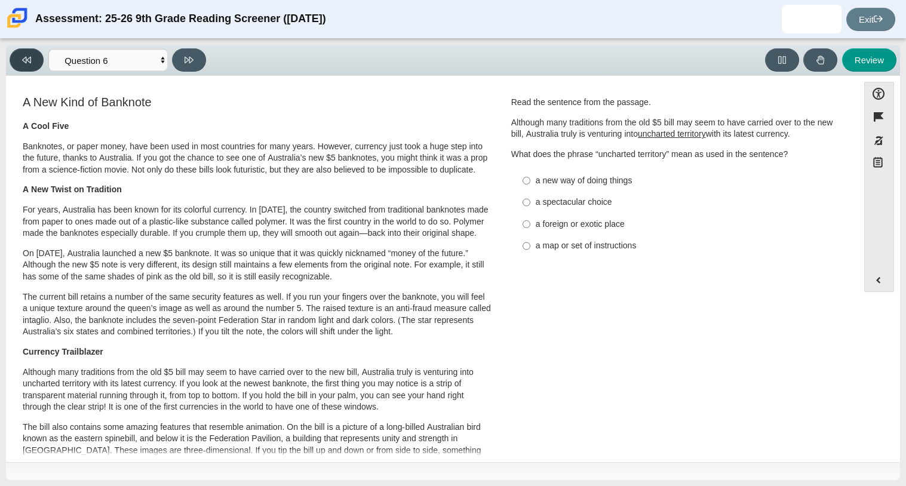
click at [36, 65] on button at bounding box center [27, 59] width 34 height 23
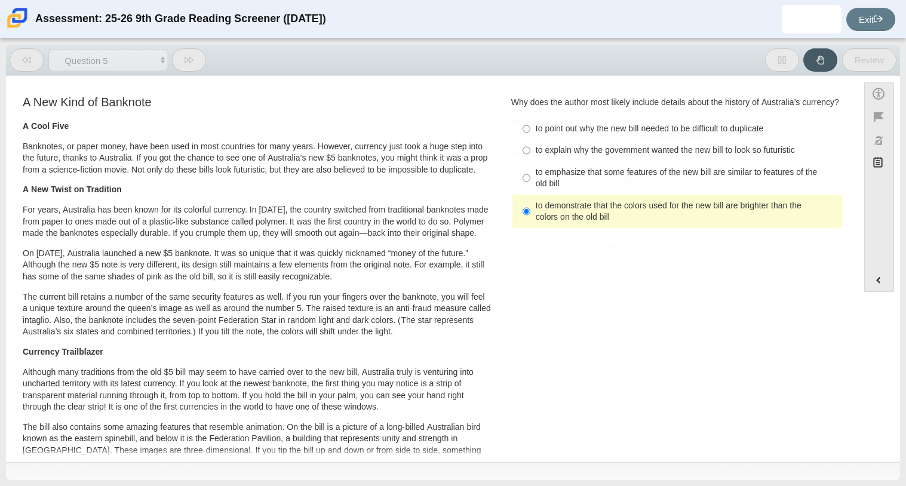
click at [36, 65] on button at bounding box center [27, 59] width 34 height 23
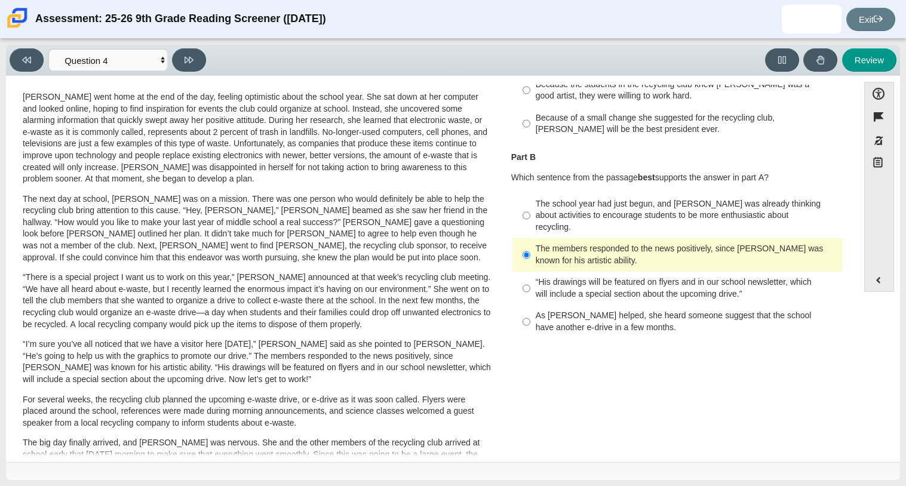
click at [208, 62] on div "Viewing Question 4 of 12 in Pacing Mode Questions Question 1 Question 2 Questio…" at bounding box center [110, 59] width 201 height 23
click at [198, 60] on button at bounding box center [189, 59] width 34 height 23
select select "e41f1a79-e29f-4095-8030-a53364015bed"
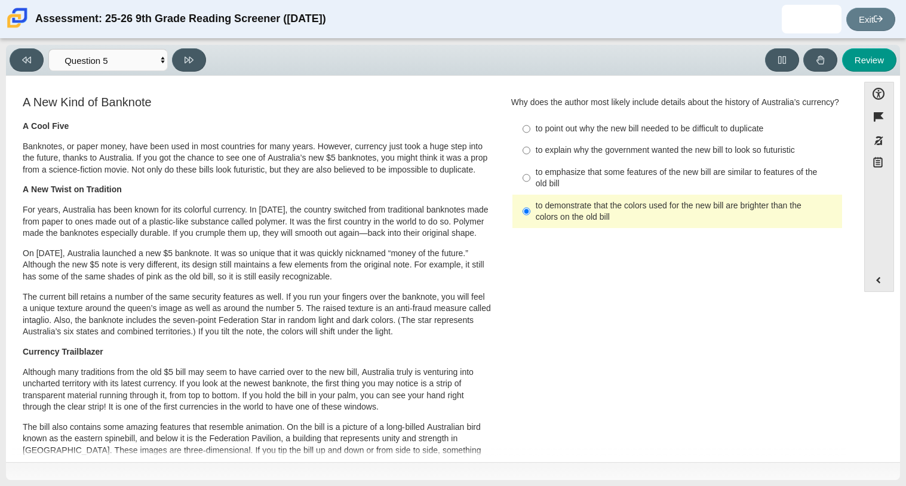
click at [517, 218] on label "to demonstrate that the colors used for the new bill are brighter than the colo…" at bounding box center [678, 211] width 328 height 33
click at [522, 218] on input "to demonstrate that the colors used for the new bill are brighter than the colo…" at bounding box center [526, 211] width 8 height 33
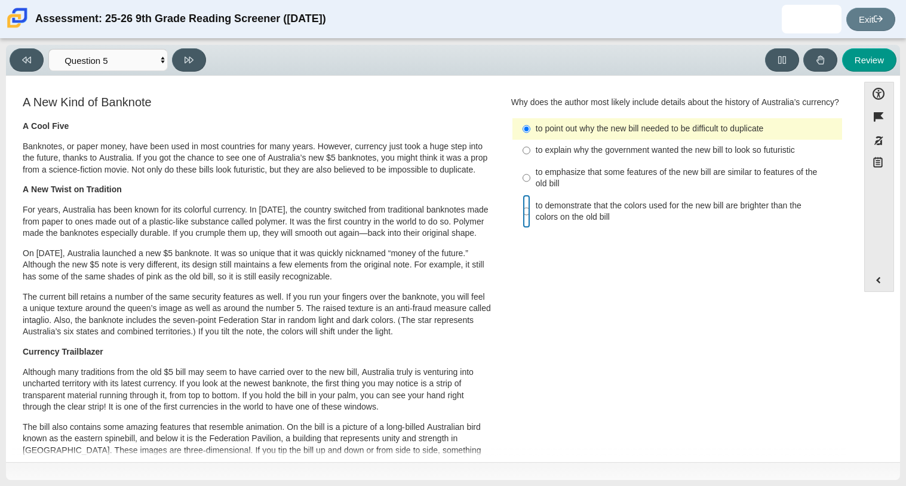
radio input "false"
radio input "true"
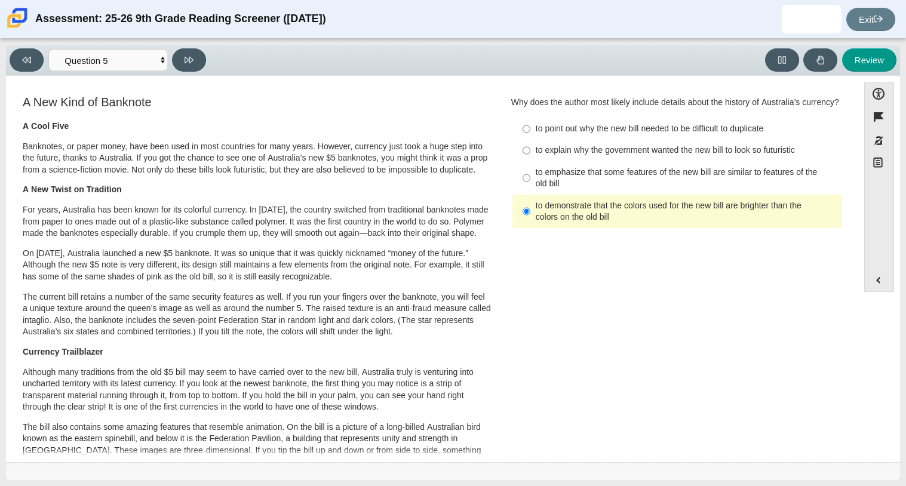
click at [123, 283] on p "On [DATE], Australia launched a new $5 banknote. It was so unique that it was q…" at bounding box center [257, 265] width 469 height 35
click at [570, 190] on div "to emphasize that some features of the new bill are similar to features of the …" at bounding box center [687, 178] width 302 height 23
click at [530, 193] on input "to emphasize that some features of the new bill are similar to features of the …" at bounding box center [526, 177] width 8 height 33
radio input "true"
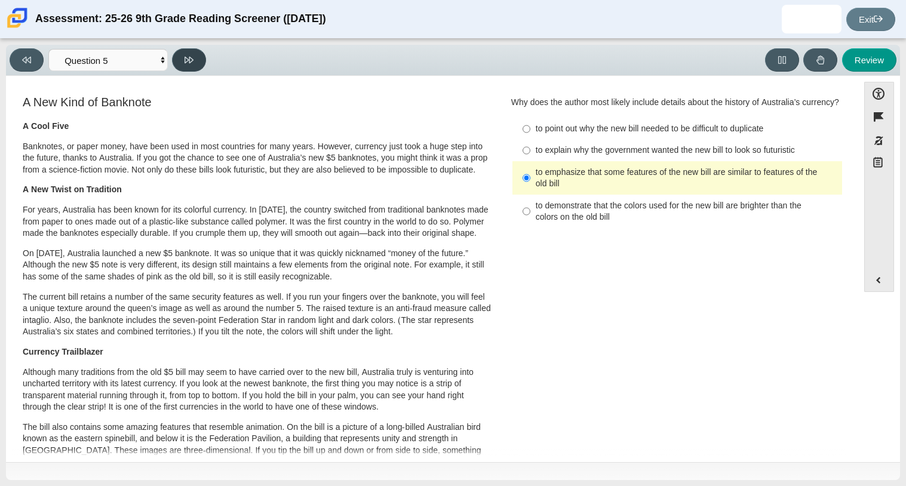
click at [196, 53] on button at bounding box center [189, 59] width 34 height 23
select select "69146e31-7b3d-4a3e-9ce6-f30c24342ae0"
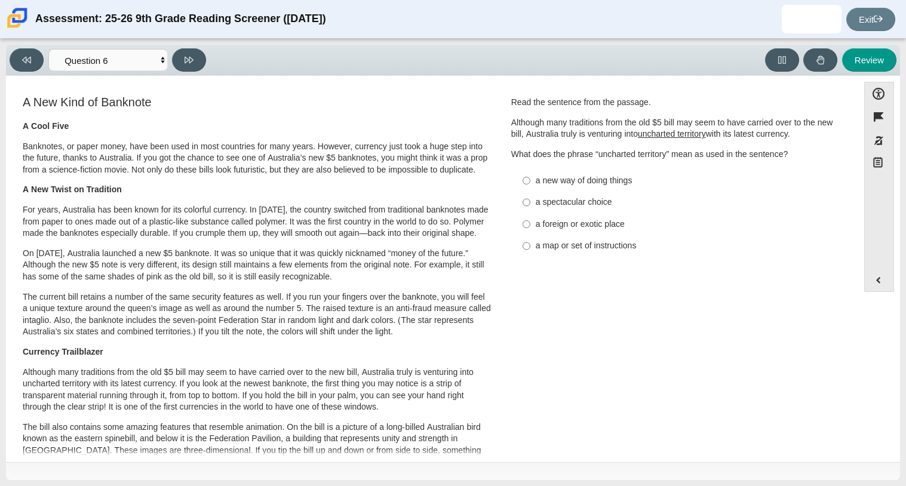
click at [622, 175] on div "a new way of doing things" at bounding box center [687, 181] width 302 height 12
click at [530, 174] on input "a new way of doing things a new way of doing things" at bounding box center [526, 180] width 8 height 21
radio input "true"
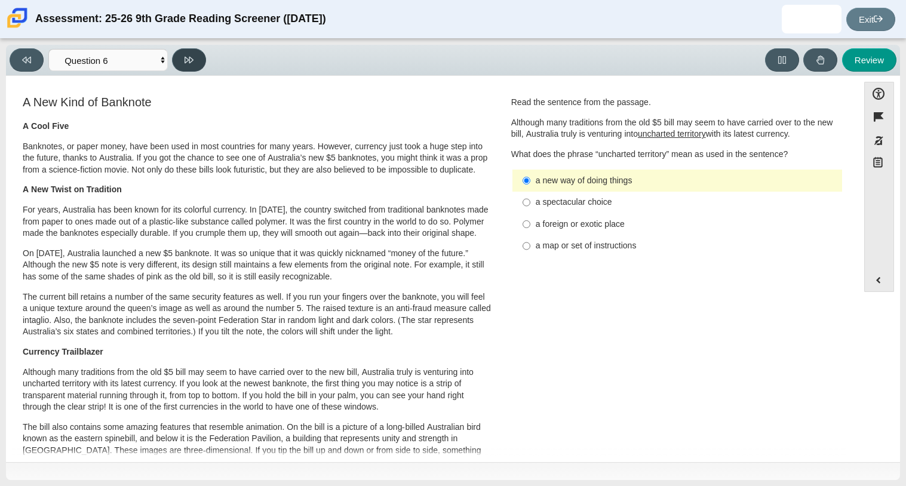
click at [199, 60] on button at bounding box center [189, 59] width 34 height 23
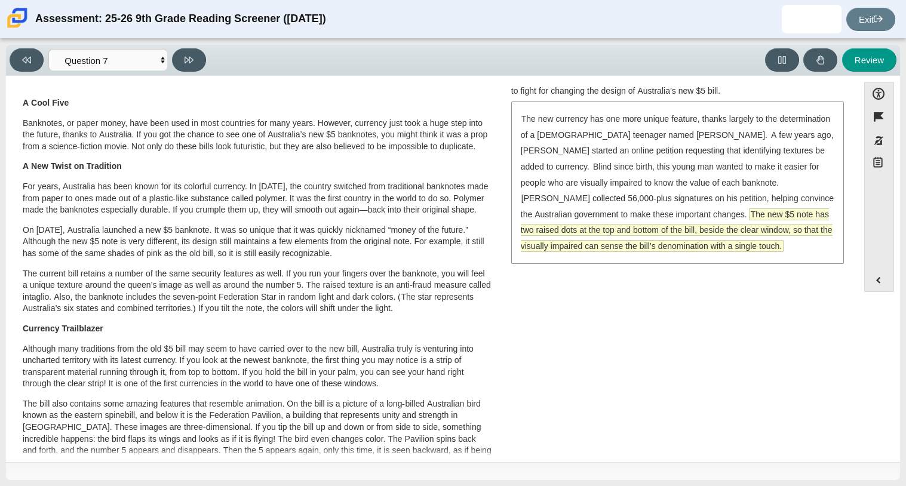
click at [697, 233] on span "The new $5 note has two raised dots at the top and bottom of the bill, beside t…" at bounding box center [677, 230] width 312 height 42
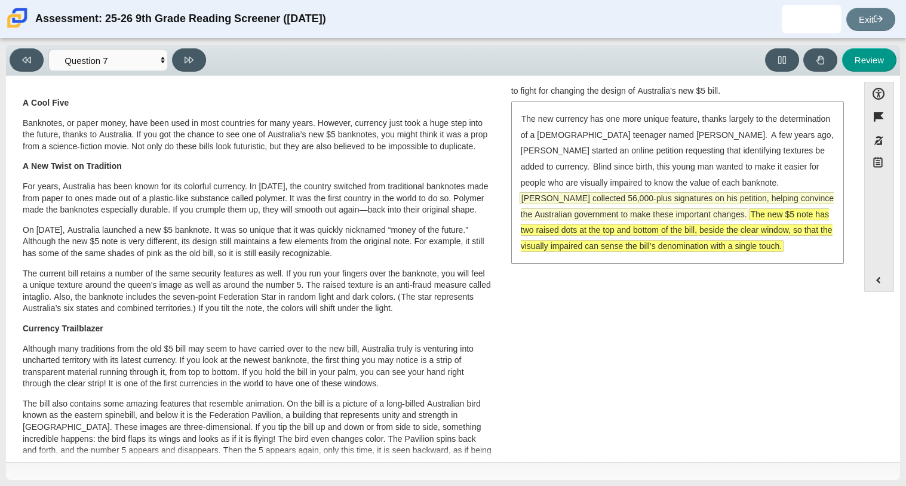
click at [620, 204] on span "[PERSON_NAME] collected 56,000-plus signatures on his petition, helping convinc…" at bounding box center [676, 206] width 314 height 28
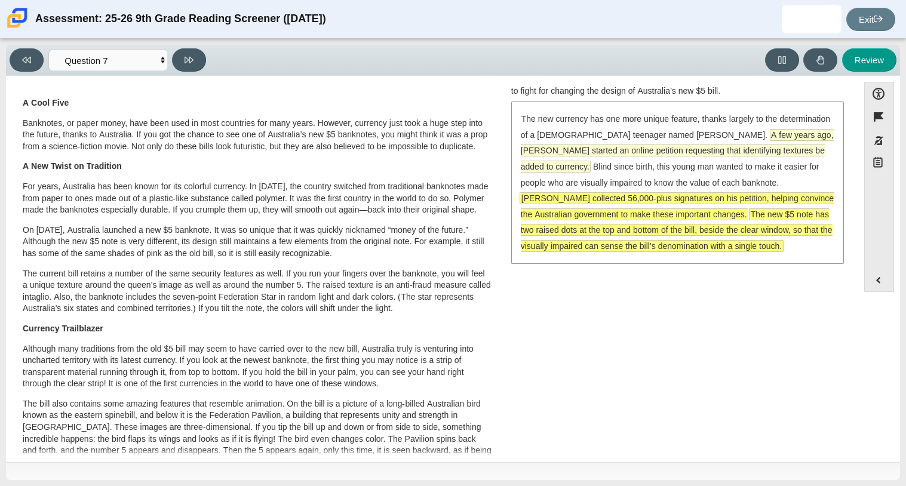
click at [553, 153] on span "A few years ago, [PERSON_NAME] started an online petition requesting that ident…" at bounding box center [677, 151] width 313 height 42
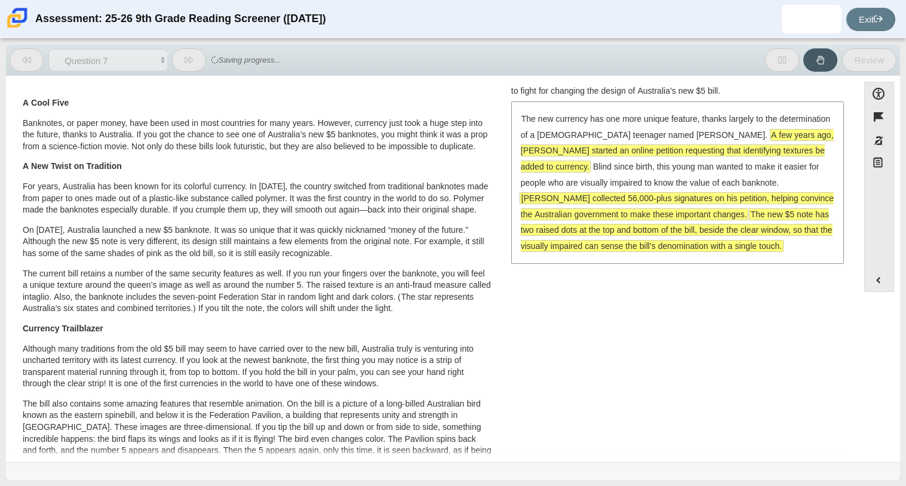
click at [574, 153] on span "A few years ago, [PERSON_NAME] started an online petition requesting that ident…" at bounding box center [677, 151] width 313 height 42
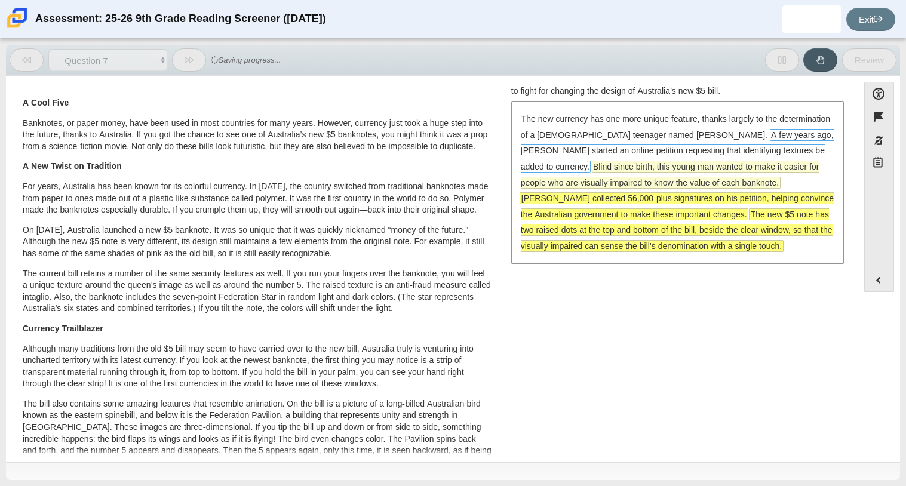
scroll to position [0, 0]
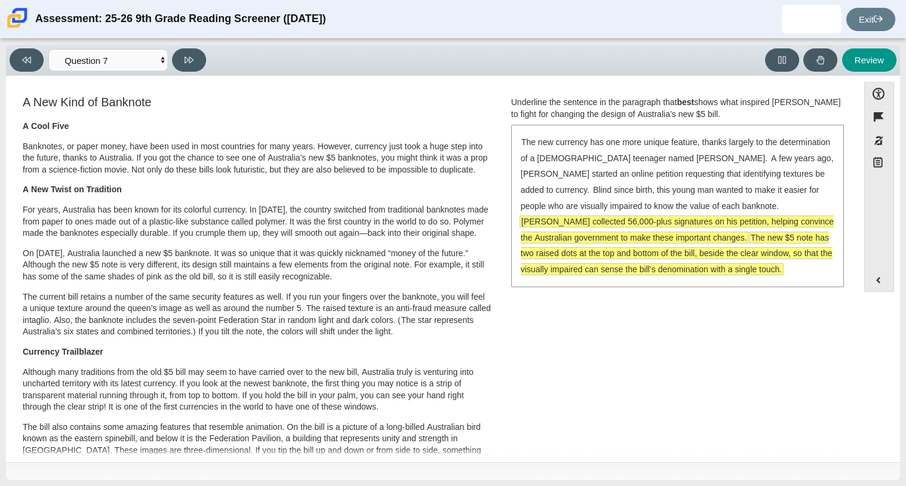
click at [599, 262] on div "The new currency has one more unique feature, thanks largely to the determinati…" at bounding box center [677, 205] width 330 height 159
click at [707, 244] on span "The new $5 note has two raised dots at the top and bottom of the bill, beside t…" at bounding box center [677, 254] width 312 height 44
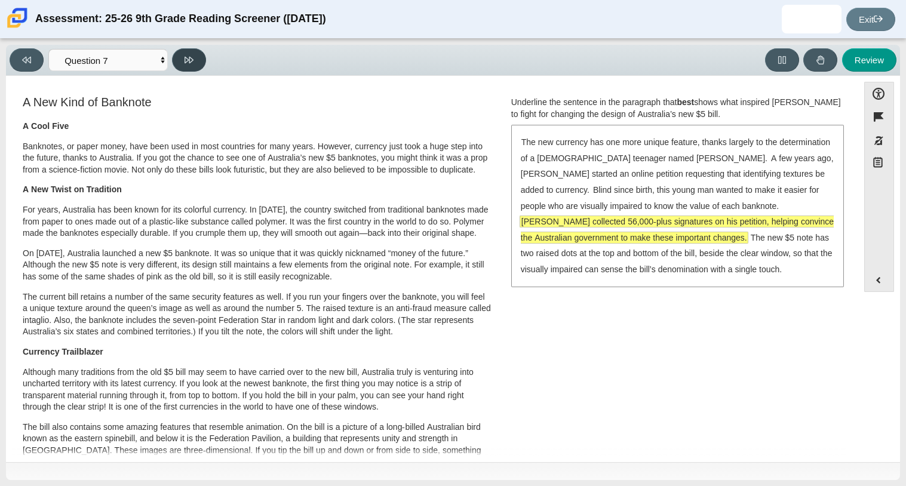
click at [187, 63] on icon at bounding box center [188, 60] width 9 height 9
select select "ea8338c2-a6a3-418e-a305-2b963b54a290"
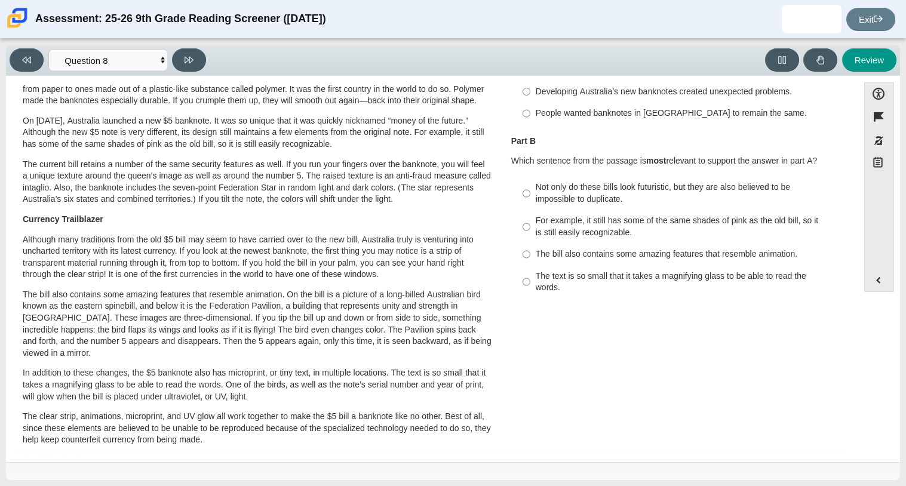
scroll to position [137, 0]
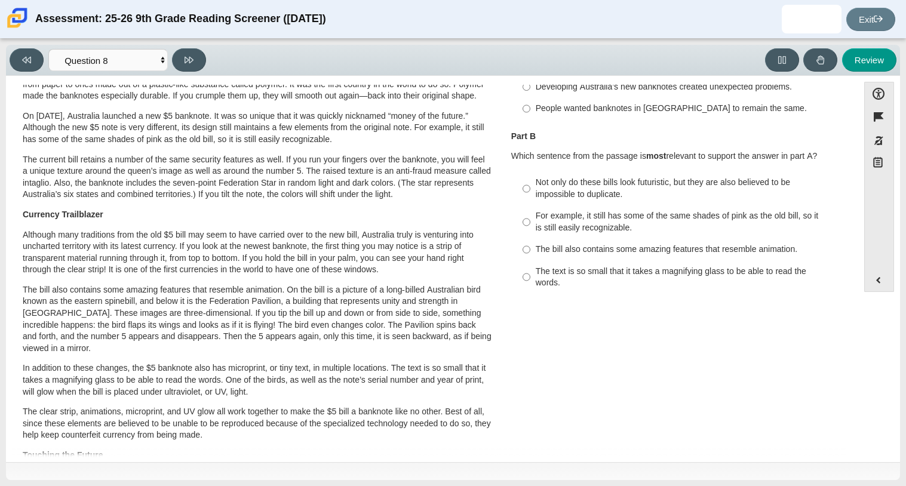
click at [554, 244] on div "The bill also contains some amazing features that resemble animation." at bounding box center [687, 250] width 302 height 12
click at [530, 239] on input "The bill also contains some amazing features that resemble animation. The bill …" at bounding box center [526, 249] width 8 height 21
radio input "true"
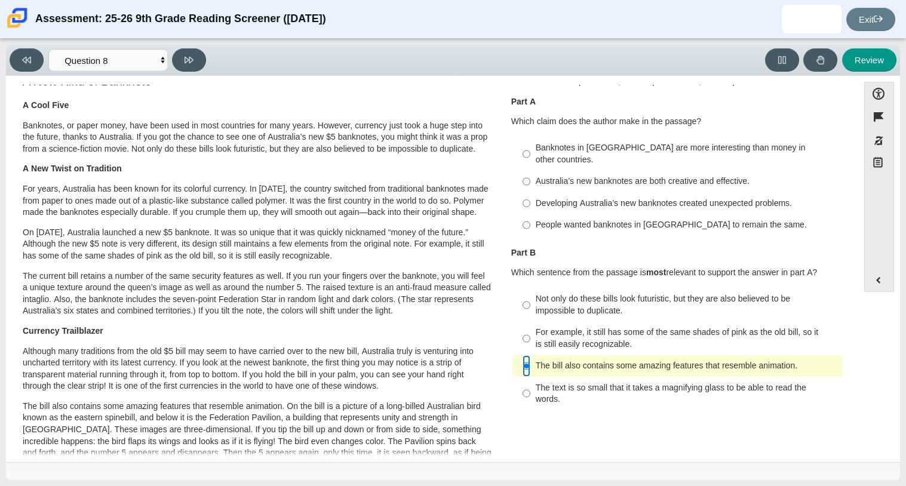
scroll to position [0, 0]
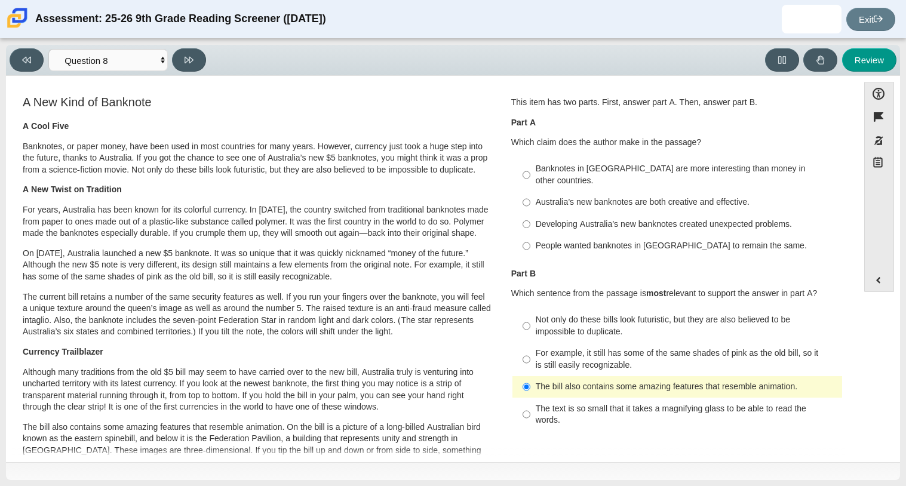
click at [554, 240] on div "People wanted banknotes in [GEOGRAPHIC_DATA] to remain the same." at bounding box center [687, 246] width 302 height 12
click at [530, 235] on input "People wanted banknotes in [GEOGRAPHIC_DATA] to remain the same. People wanted …" at bounding box center [526, 245] width 8 height 21
radio input "true"
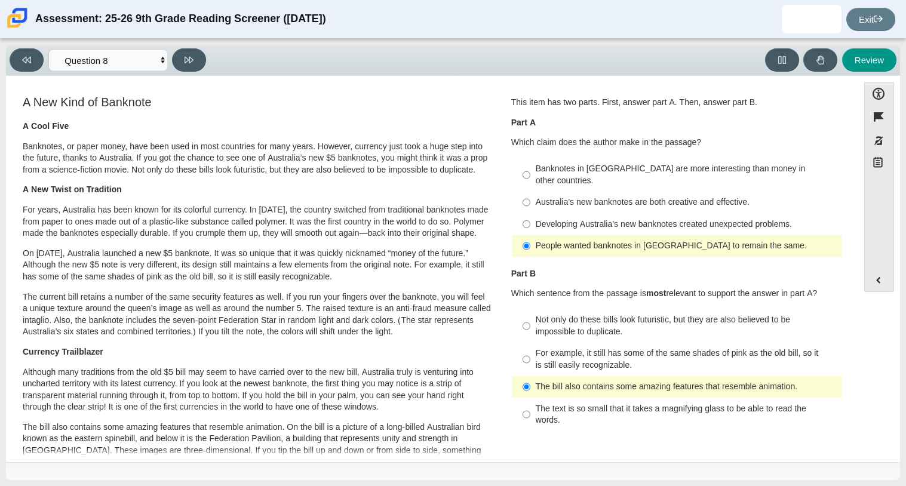
click at [546, 175] on div "Banknotes in [GEOGRAPHIC_DATA] are more interesting than money in other countri…" at bounding box center [687, 174] width 302 height 23
click at [530, 175] on input "Banknotes in [GEOGRAPHIC_DATA] are more interesting than money in other countri…" at bounding box center [526, 174] width 8 height 33
radio input "true"
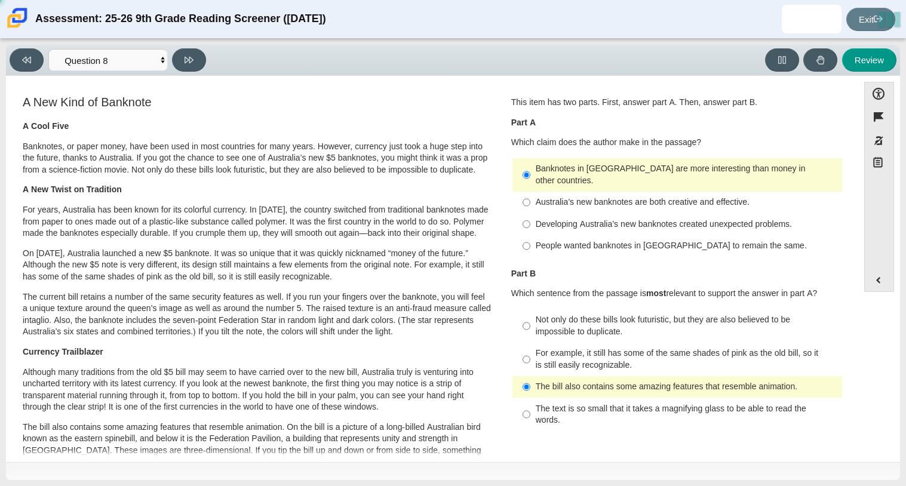
click at [545, 196] on div "Australia’s new banknotes are both creative and effective." at bounding box center [687, 202] width 302 height 12
click at [530, 192] on input "Australia’s new banknotes are both creative and effective. Australia’s new bank…" at bounding box center [526, 202] width 8 height 21
radio input "true"
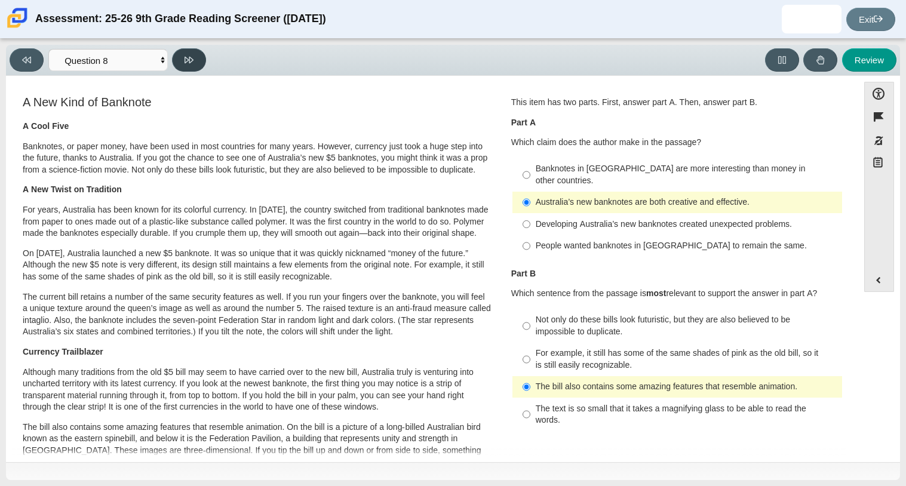
click at [192, 59] on icon at bounding box center [188, 60] width 9 height 7
select select "89f058d6-b15c-4ef5-a4b3-fdaffb8868b6"
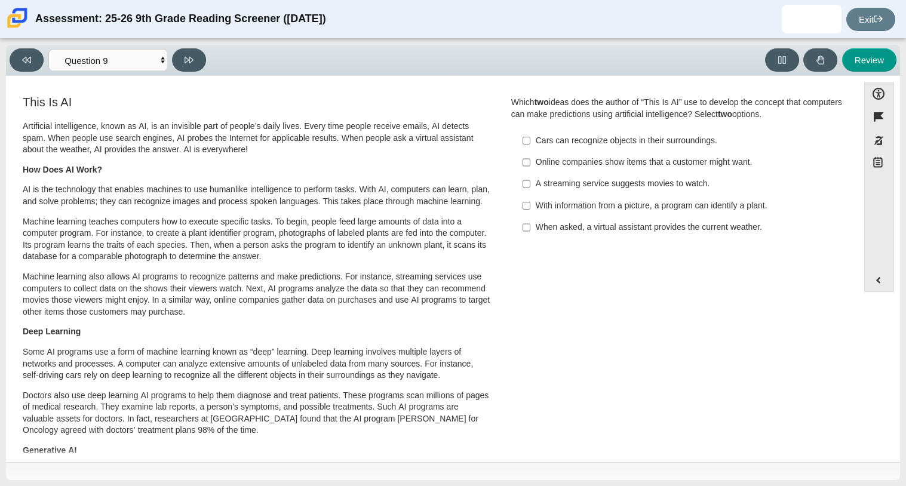
click at [654, 210] on div "With information from a picture, a program can identify a plant." at bounding box center [687, 206] width 302 height 12
click at [530, 210] on input "With information from a picture, a program can identify a plant. With informati…" at bounding box center [526, 205] width 8 height 21
checkbox input "true"
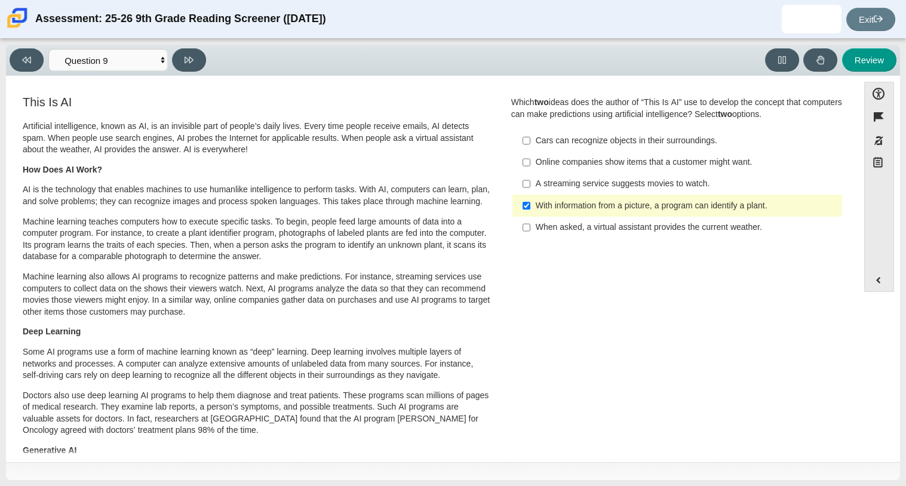
click at [611, 139] on div "Cars can recognize objects in their surroundings." at bounding box center [687, 141] width 302 height 12
click at [530, 139] on input "Cars can recognize objects in their surroundings. Cars can recognize objects in…" at bounding box center [526, 140] width 8 height 21
checkbox input "true"
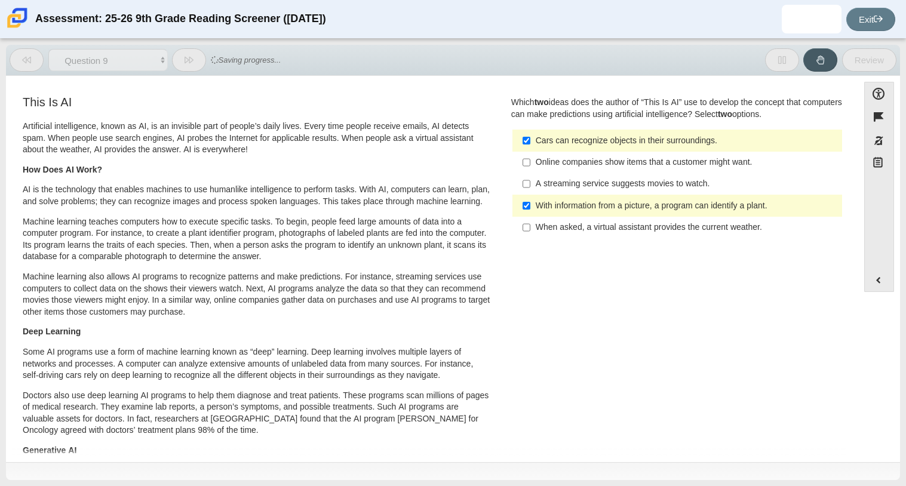
click at [596, 230] on div "When asked, a virtual assistant provides the current weather." at bounding box center [687, 228] width 302 height 12
click at [530, 230] on input "When asked, a virtual assistant provides the current weather. When asked, a vir…" at bounding box center [526, 227] width 8 height 21
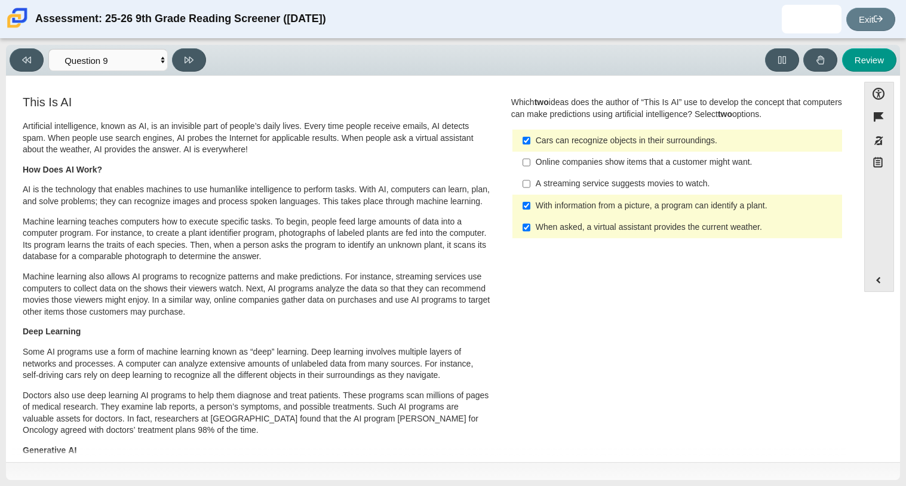
click at [589, 222] on div "When asked, a virtual assistant provides the current weather." at bounding box center [687, 228] width 302 height 12
click at [530, 222] on input "When asked, a virtual assistant provides the current weather. When asked, a vir…" at bounding box center [526, 227] width 8 height 21
checkbox input "false"
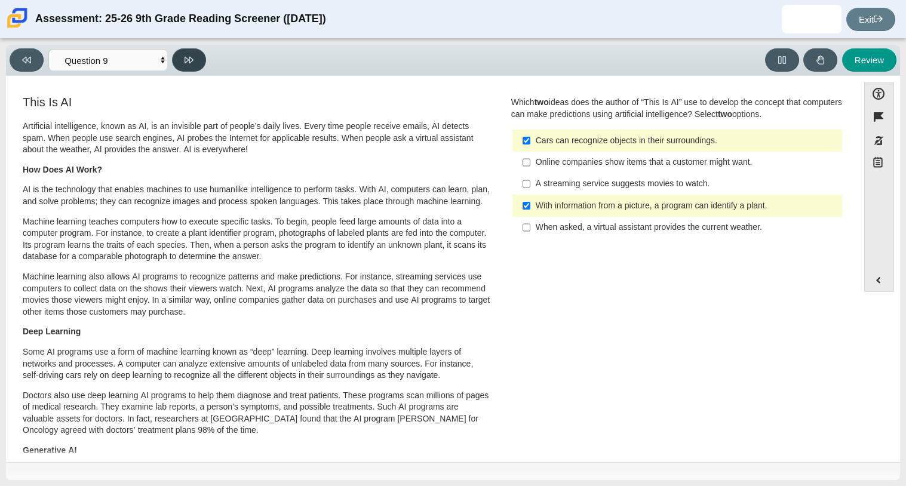
click at [196, 67] on button at bounding box center [189, 59] width 34 height 23
select select "cdf3c14e-a918-44d1-9b63-3db0fa81641e"
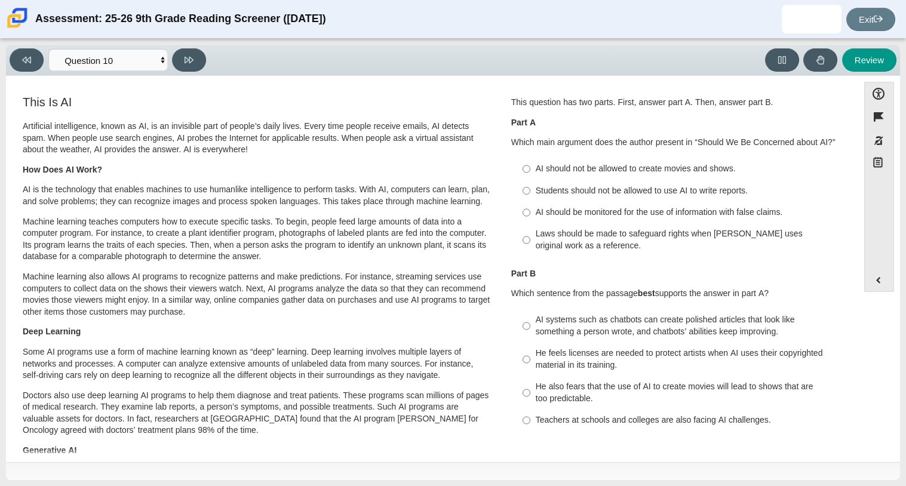
click at [609, 233] on div "Laws should be made to safeguard rights when [PERSON_NAME] uses original work a…" at bounding box center [687, 239] width 302 height 23
click at [530, 233] on input "Laws should be made to safeguard rights when [PERSON_NAME] uses original work a…" at bounding box center [526, 239] width 8 height 33
radio input "true"
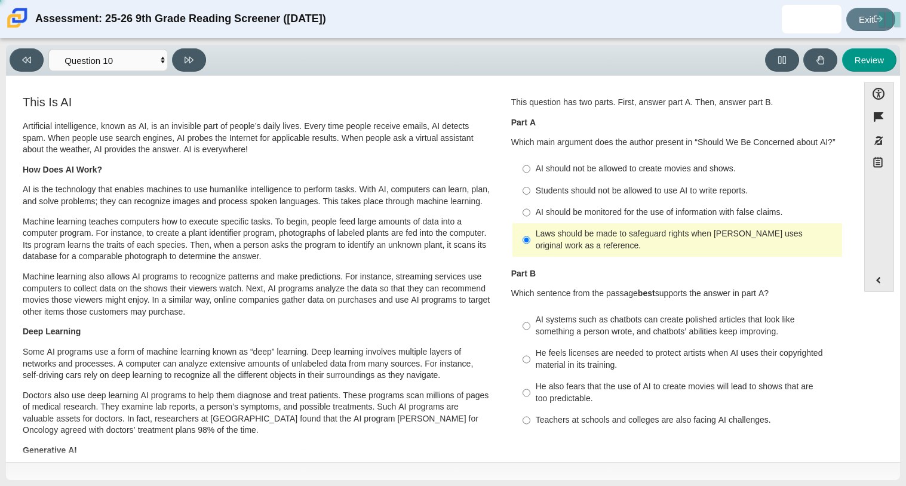
click at [597, 323] on div "AI systems such as chatbots can create polished articles that look like somethi…" at bounding box center [687, 325] width 302 height 23
click at [530, 323] on input "AI systems such as chatbots can create polished articles that look like somethi…" at bounding box center [526, 325] width 8 height 33
radio input "true"
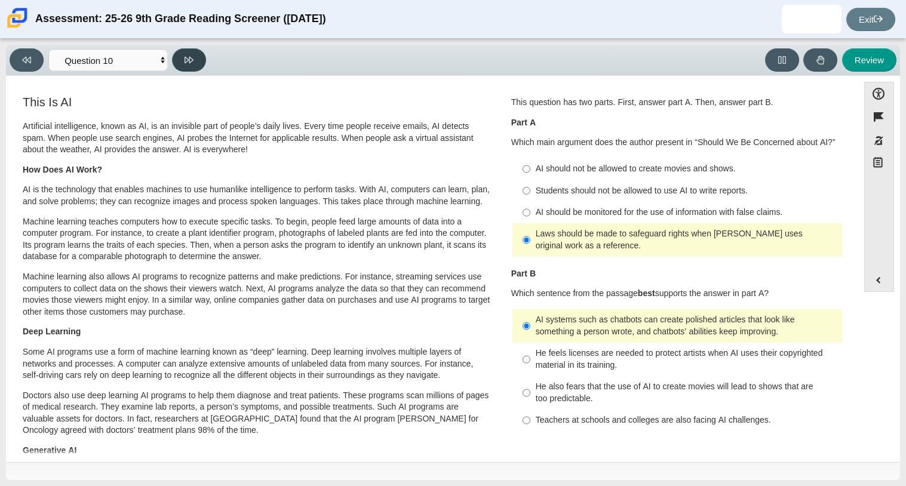
click at [185, 57] on icon at bounding box center [188, 60] width 9 height 7
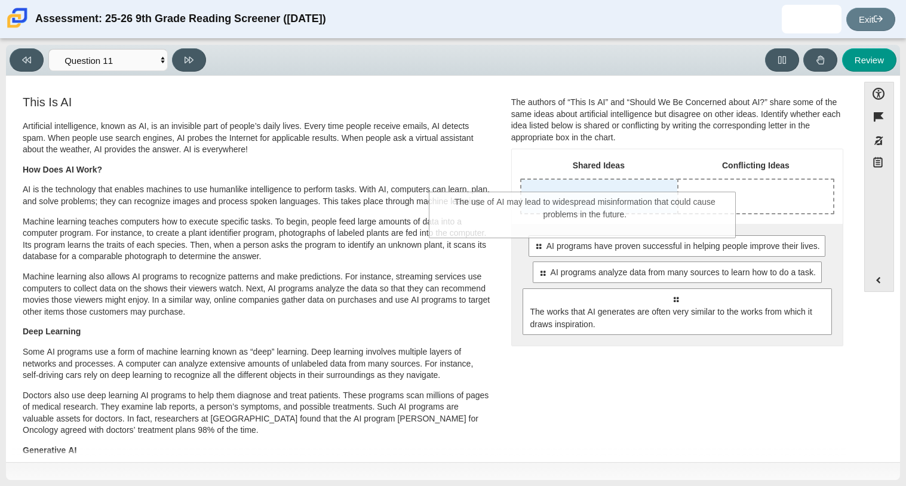
drag, startPoint x: 679, startPoint y: 296, endPoint x: 589, endPoint y: 198, distance: 133.1
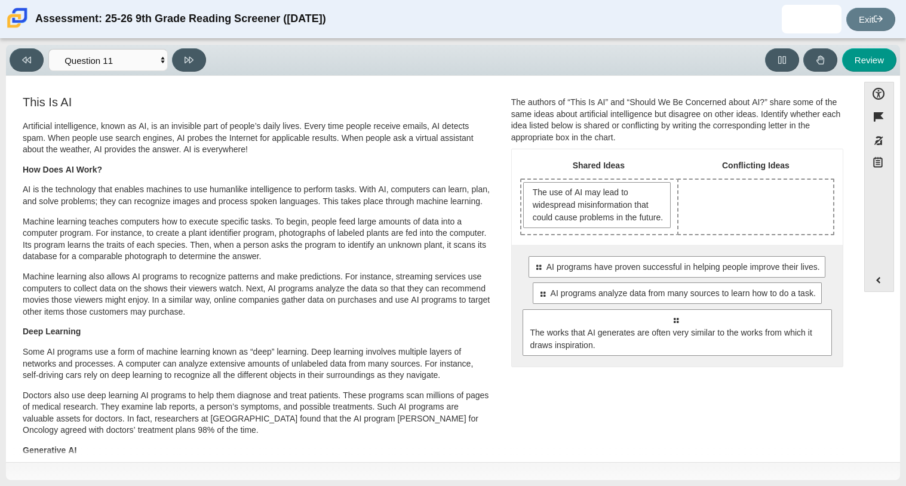
click at [623, 259] on div "Select to move response to a response input area. AI programs have proven succe…" at bounding box center [677, 306] width 331 height 122
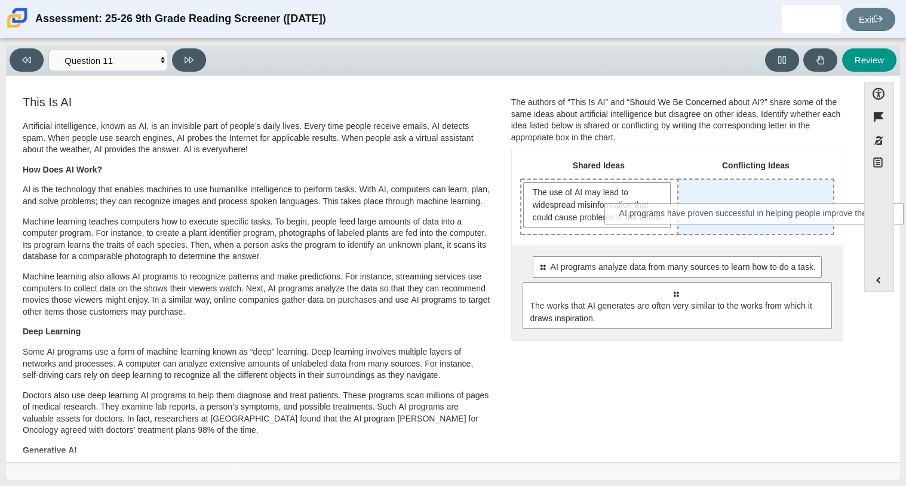
drag, startPoint x: 623, startPoint y: 278, endPoint x: 707, endPoint y: 215, distance: 105.3
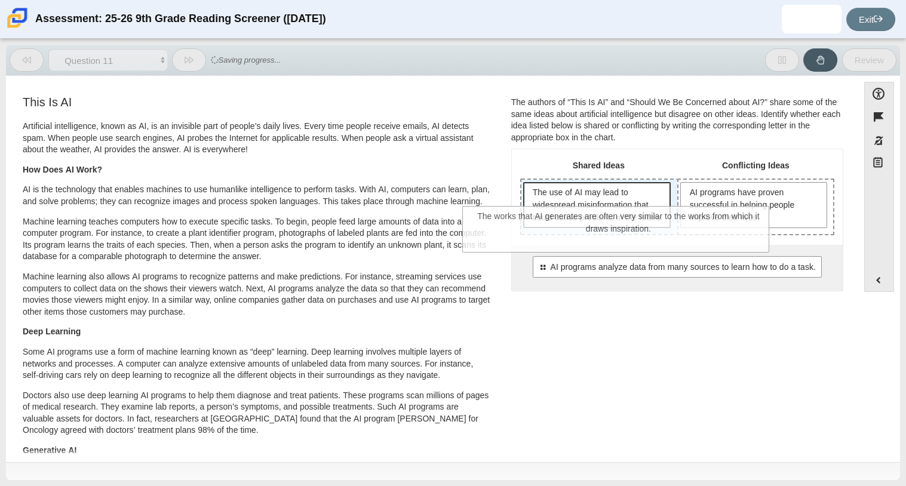
drag, startPoint x: 656, startPoint y: 320, endPoint x: 599, endPoint y: 232, distance: 105.0
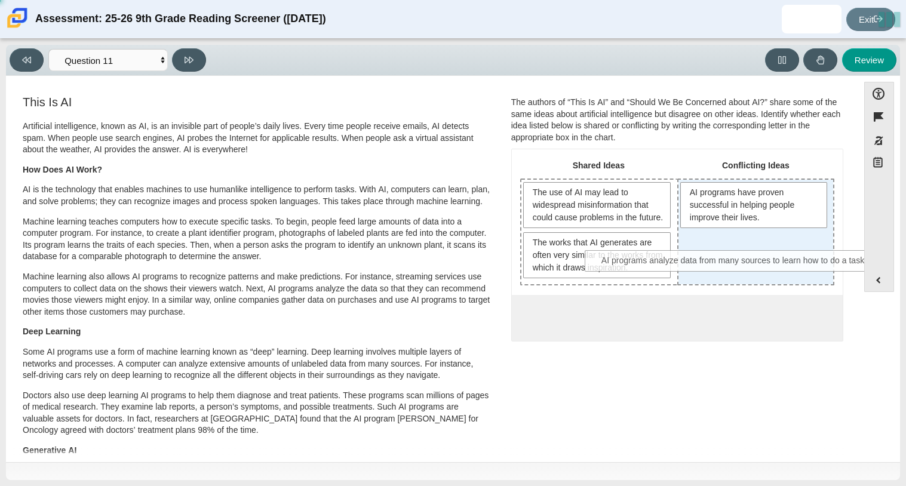
drag, startPoint x: 632, startPoint y: 321, endPoint x: 696, endPoint y: 253, distance: 93.8
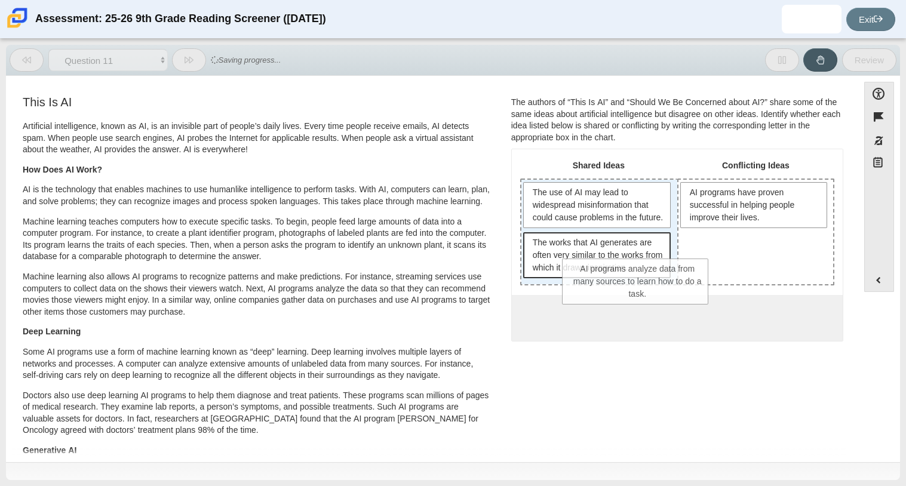
drag, startPoint x: 737, startPoint y: 246, endPoint x: 604, endPoint y: 274, distance: 136.6
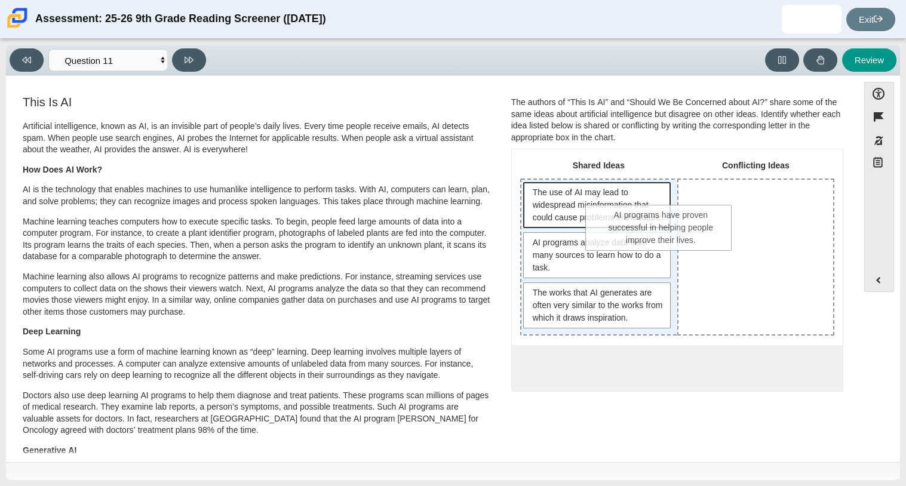
drag, startPoint x: 696, startPoint y: 203, endPoint x: 596, endPoint y: 224, distance: 101.4
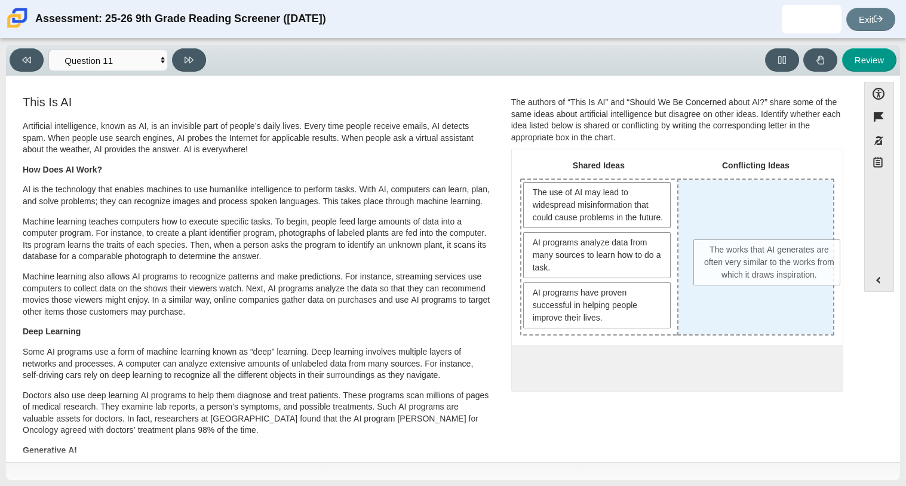
drag, startPoint x: 565, startPoint y: 311, endPoint x: 737, endPoint y: 257, distance: 180.9
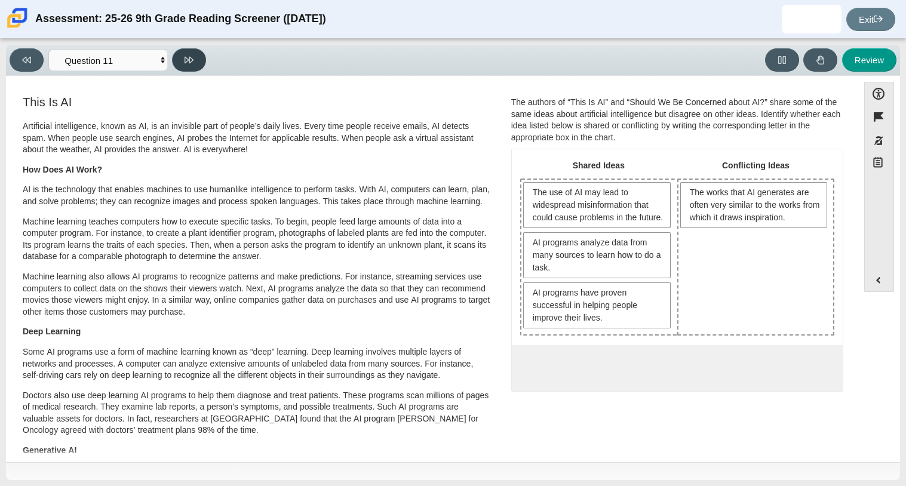
click at [185, 68] on button at bounding box center [189, 59] width 34 height 23
select select "c3effed4-44ce-4a19-bd96-1787f34e9b4c"
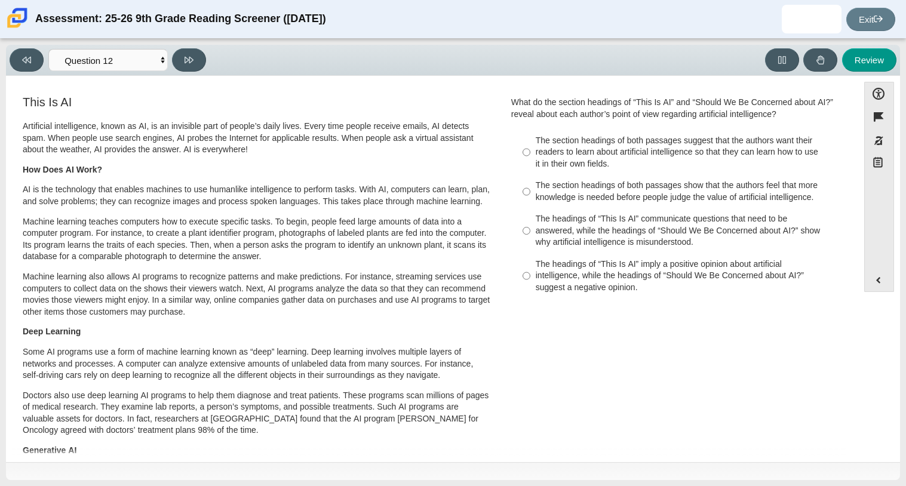
click at [582, 179] on label "The section headings of both passages show that the authors feel that more know…" at bounding box center [678, 191] width 328 height 33
click at [530, 179] on input "The section headings of both passages show that the authors feel that more know…" at bounding box center [526, 191] width 8 height 33
radio input "true"
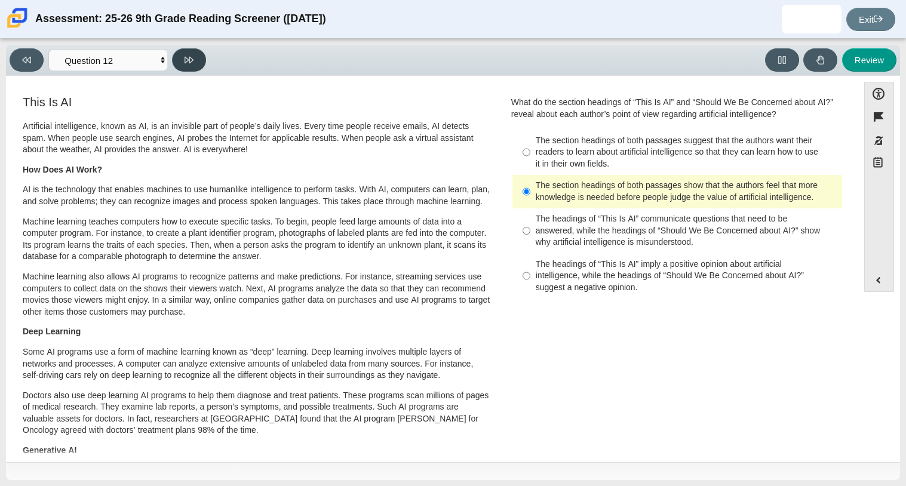
click at [185, 70] on button at bounding box center [189, 59] width 34 height 23
select select "review"
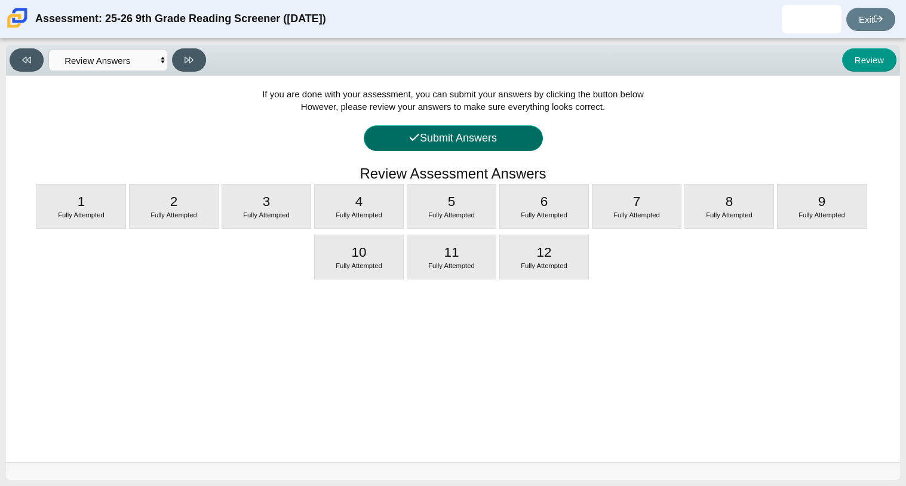
click at [495, 147] on button "Submit Answers" at bounding box center [453, 138] width 179 height 26
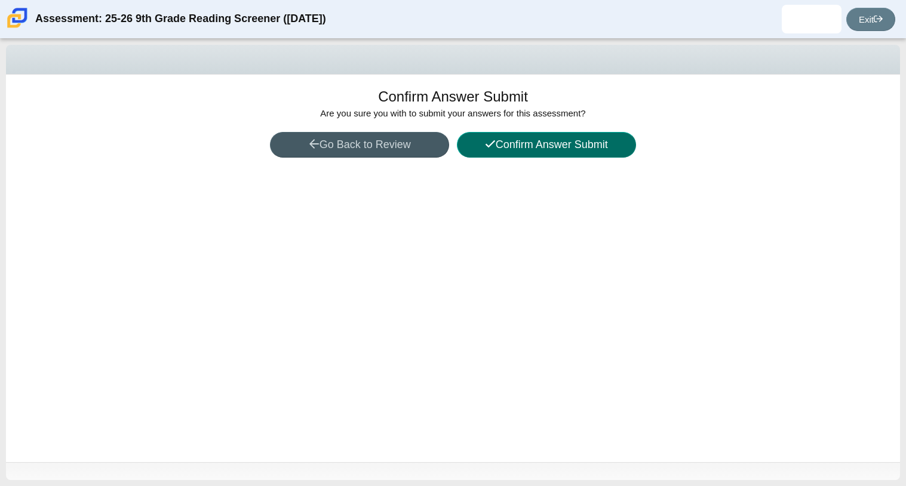
click at [521, 150] on button "Confirm Answer Submit" at bounding box center [546, 145] width 179 height 26
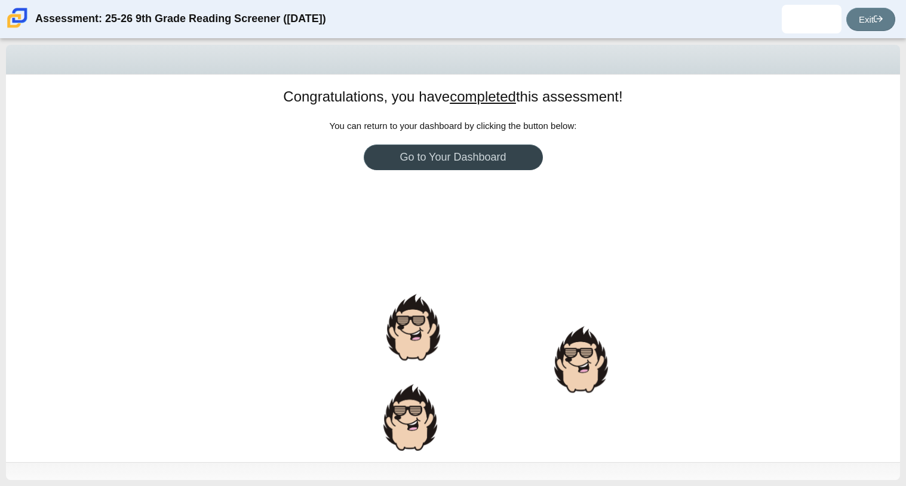
click at [519, 150] on link "Go to Your Dashboard" at bounding box center [453, 157] width 179 height 26
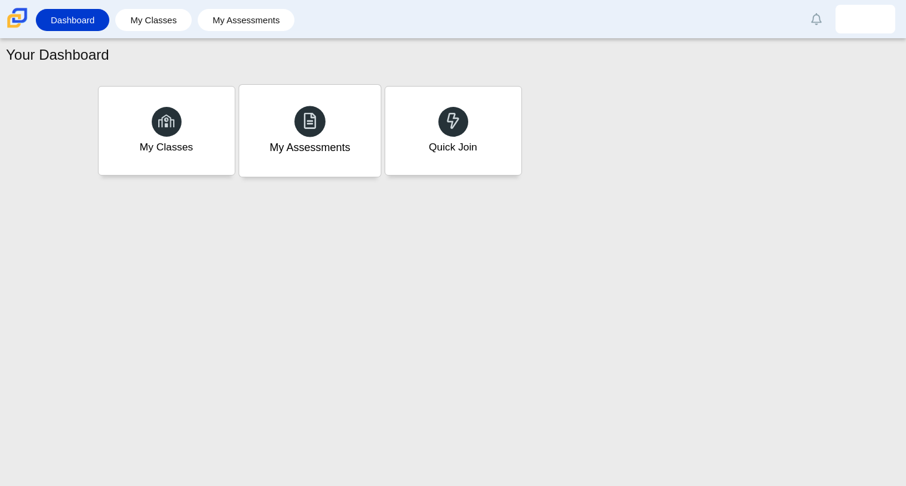
click at [333, 145] on div "My Assessments" at bounding box center [309, 148] width 81 height 16
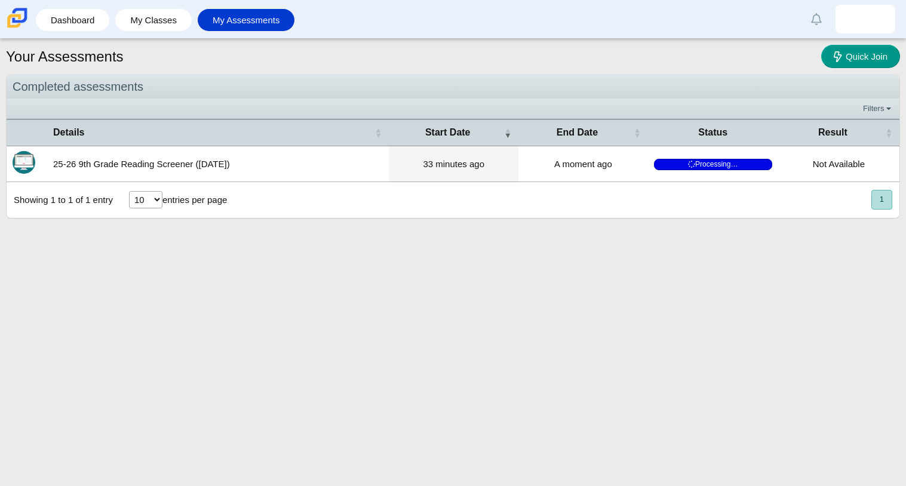
click at [150, 199] on select "10 25 50 100" at bounding box center [145, 199] width 33 height 17
click at [129, 192] on select "10 25 50 100" at bounding box center [145, 199] width 33 height 17
click at [140, 197] on select "10 25 50 100" at bounding box center [145, 199] width 33 height 17
select select "10"
click at [129, 192] on select "10 25 50 100" at bounding box center [145, 199] width 33 height 17
